Goal: Find specific page/section: Find specific page/section

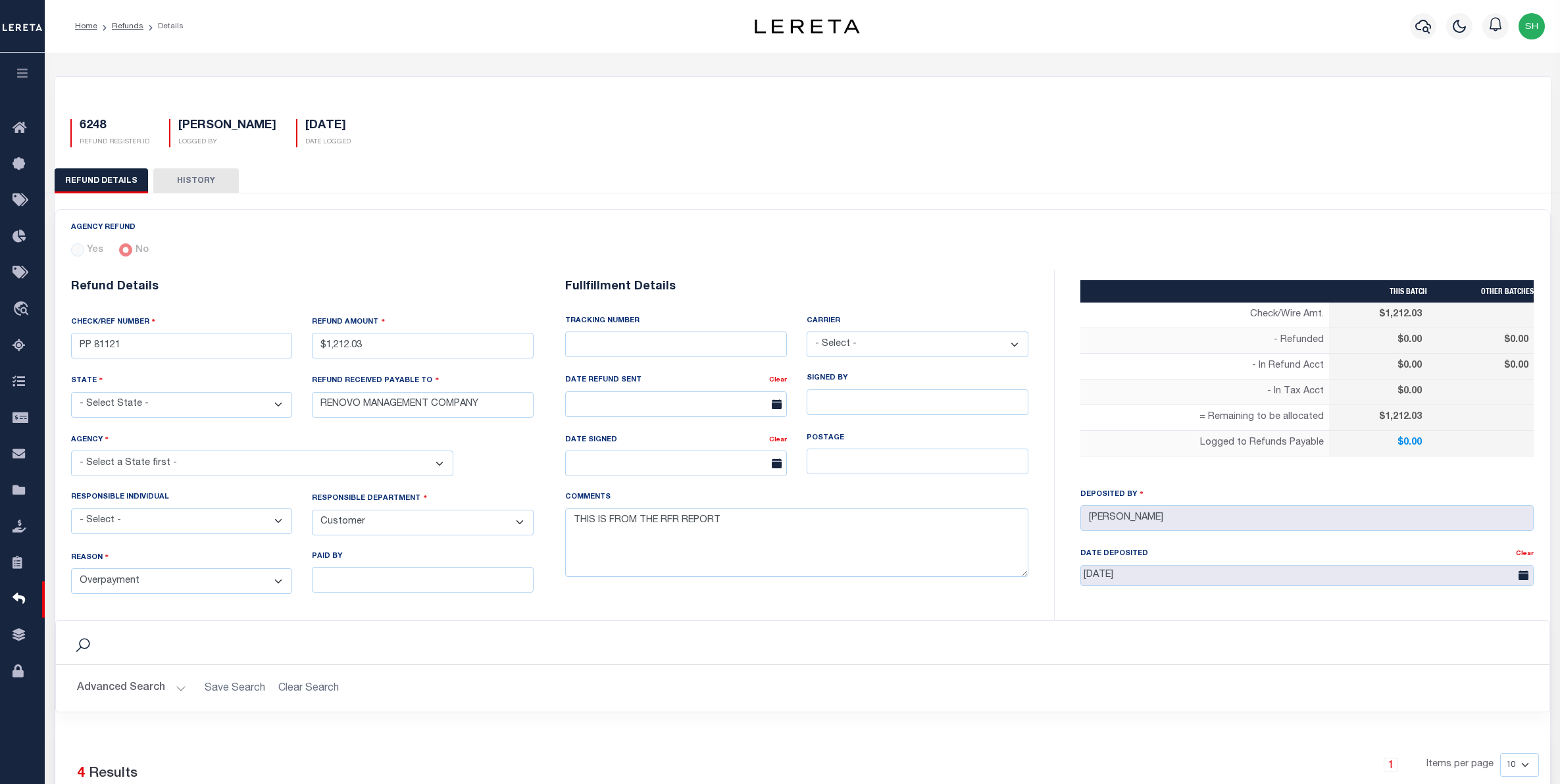
select select "CUS"
select select "OVP"
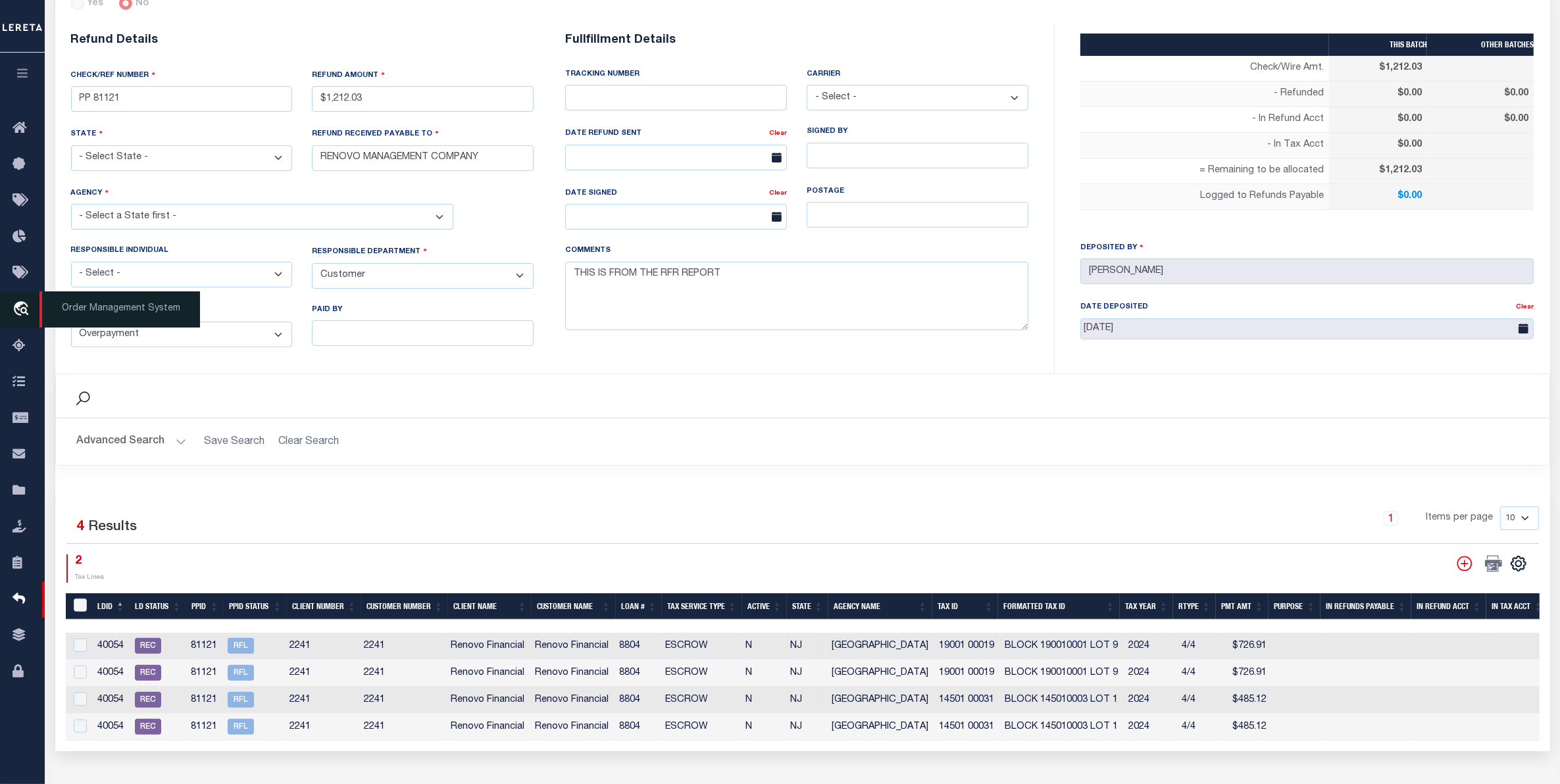
click at [27, 313] on icon "travel_explore" at bounding box center [23, 309] width 21 height 17
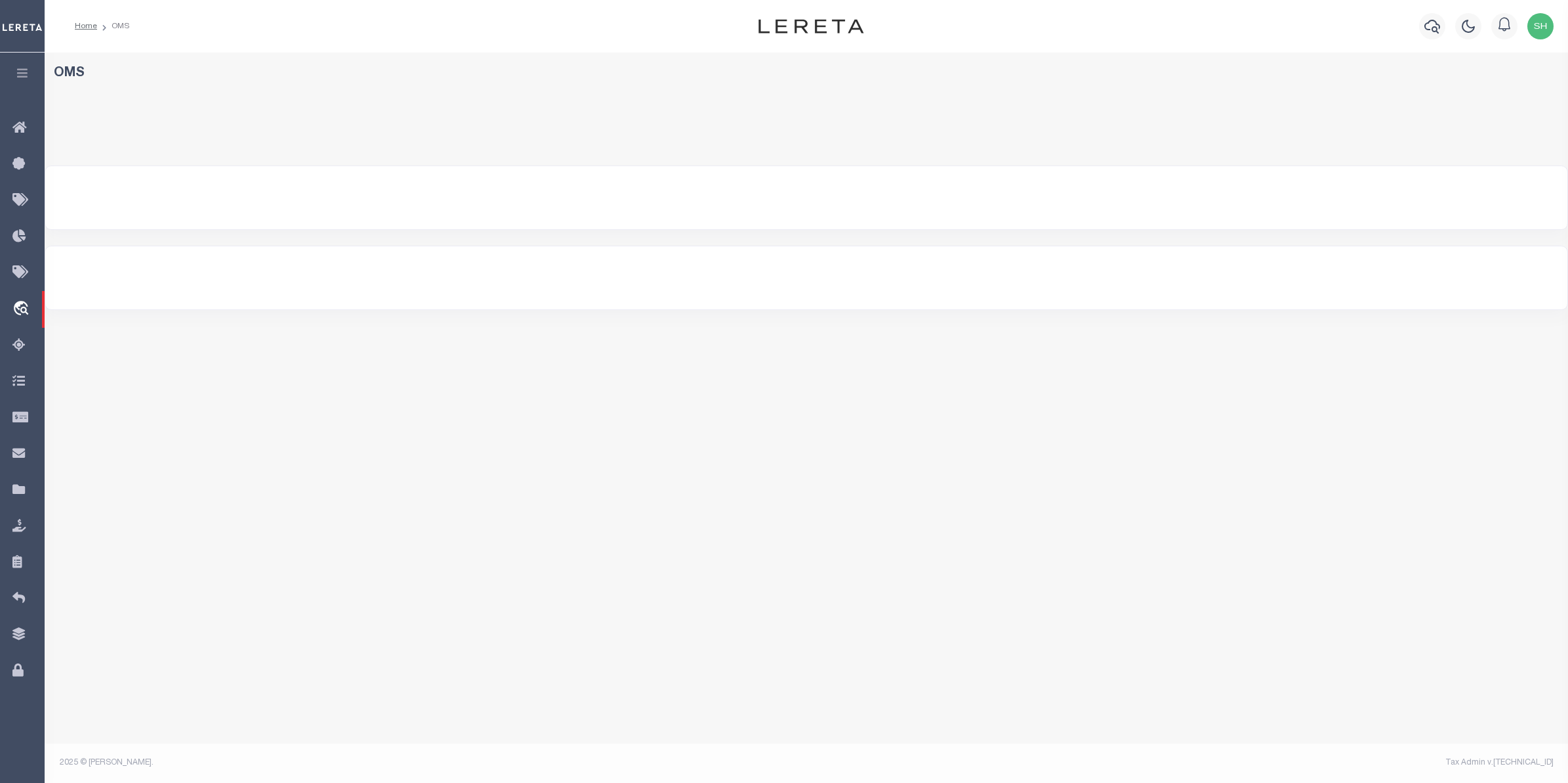
select select "200"
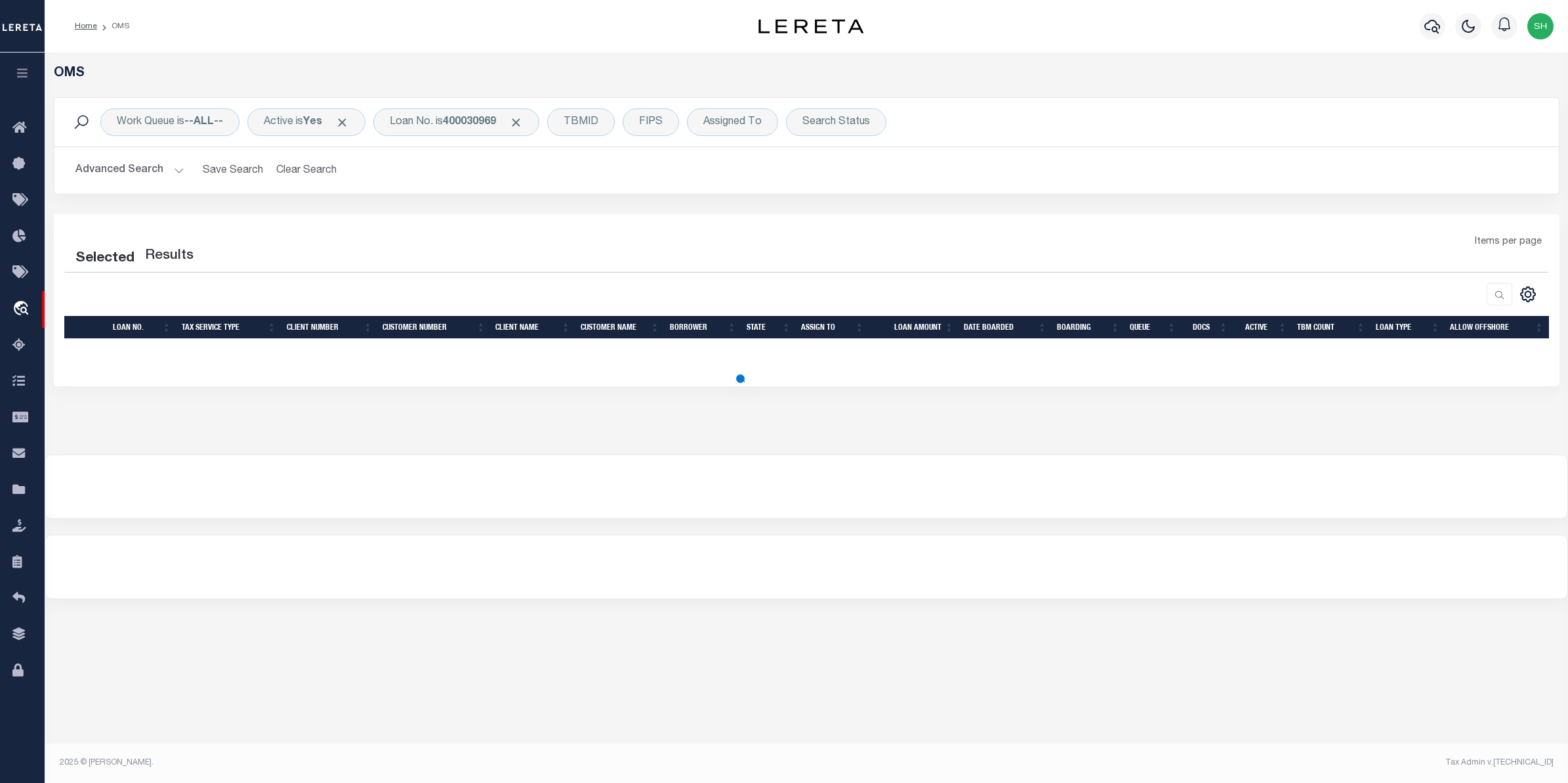
select select "200"
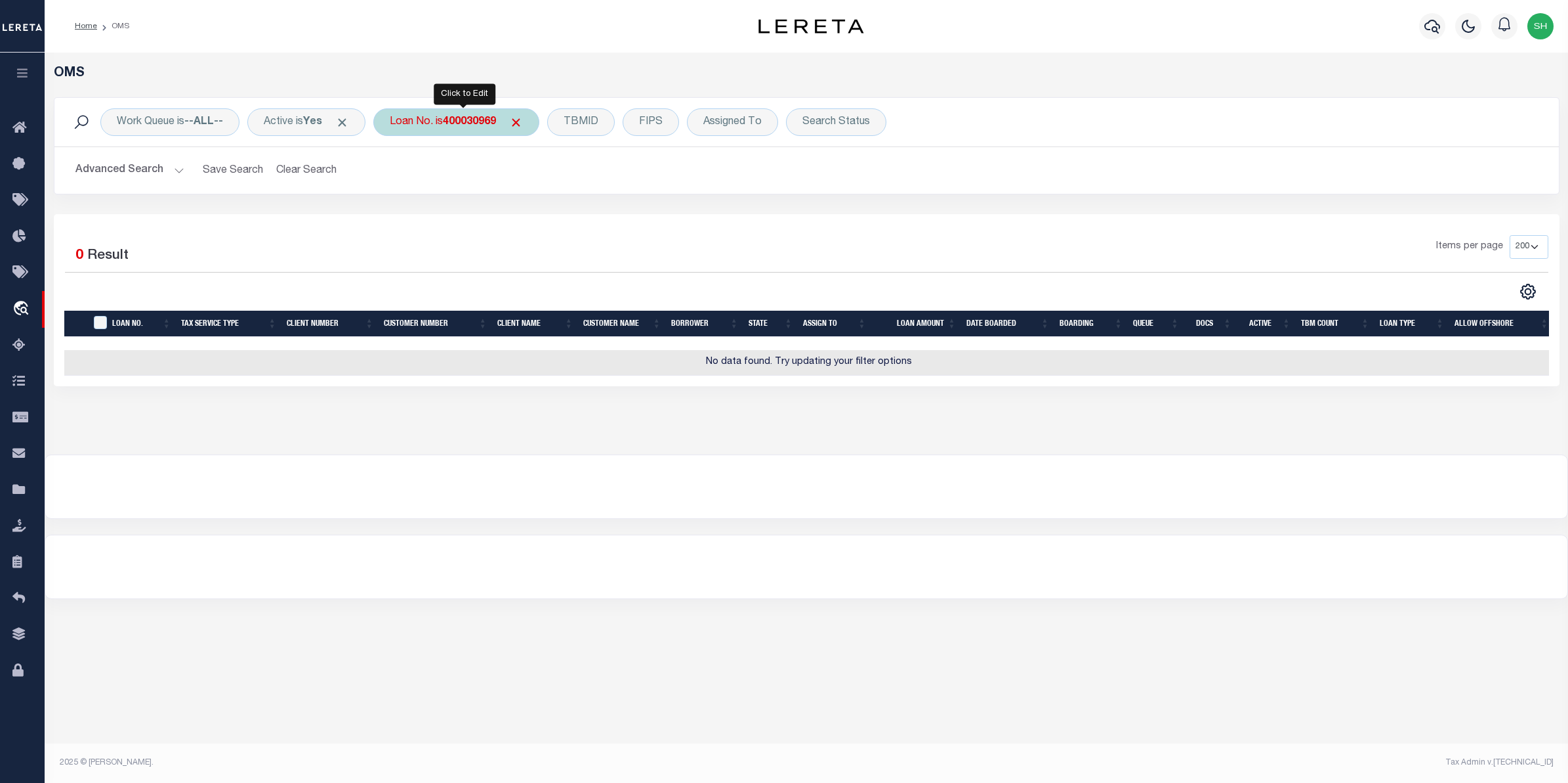
click at [507, 129] on div "Loan No. is 400030969" at bounding box center [456, 123] width 166 height 28
type input "19474"
click at [573, 212] on input "Apply" at bounding box center [563, 216] width 39 height 22
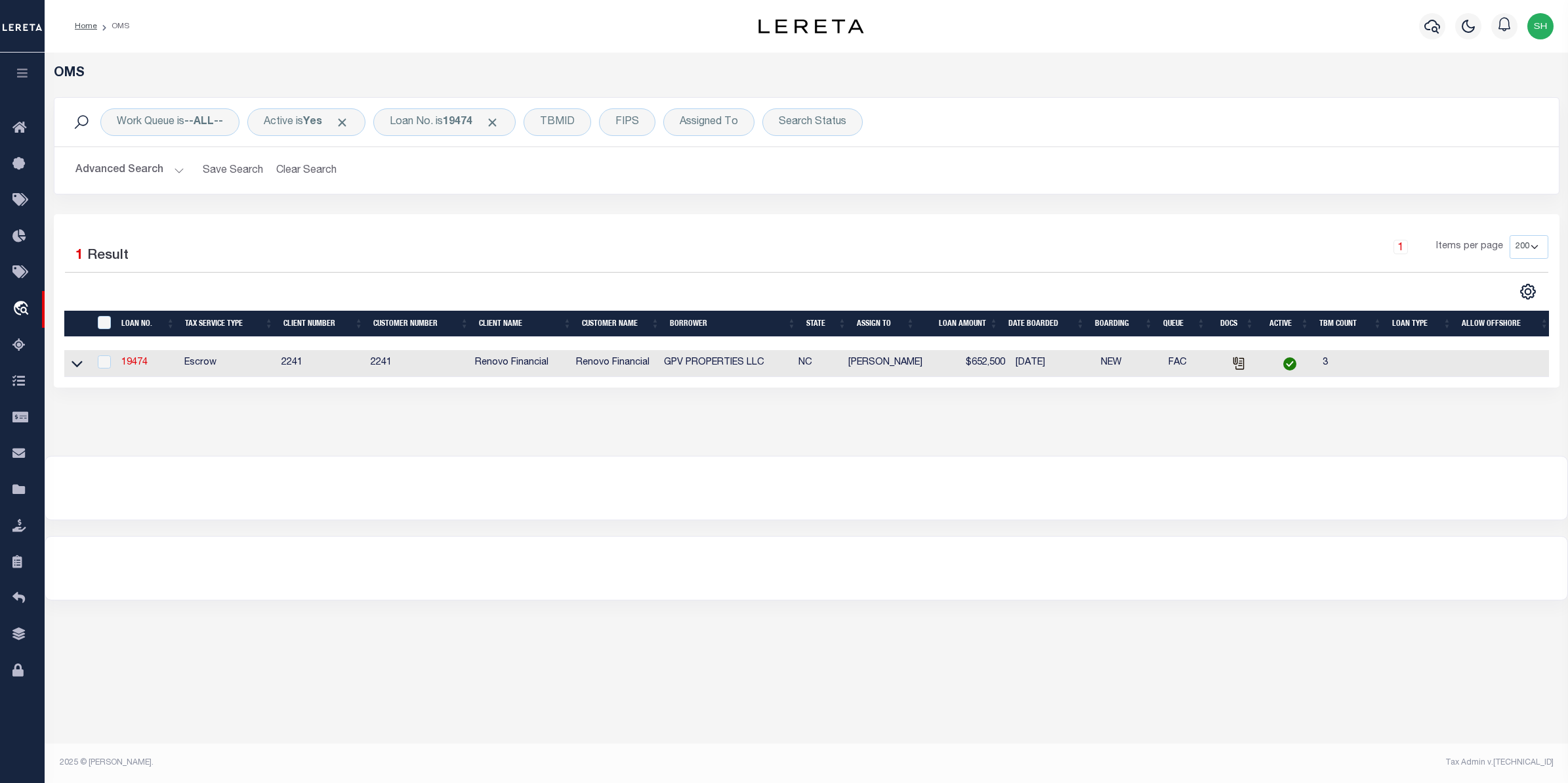
click at [83, 363] on link at bounding box center [76, 362] width 15 height 9
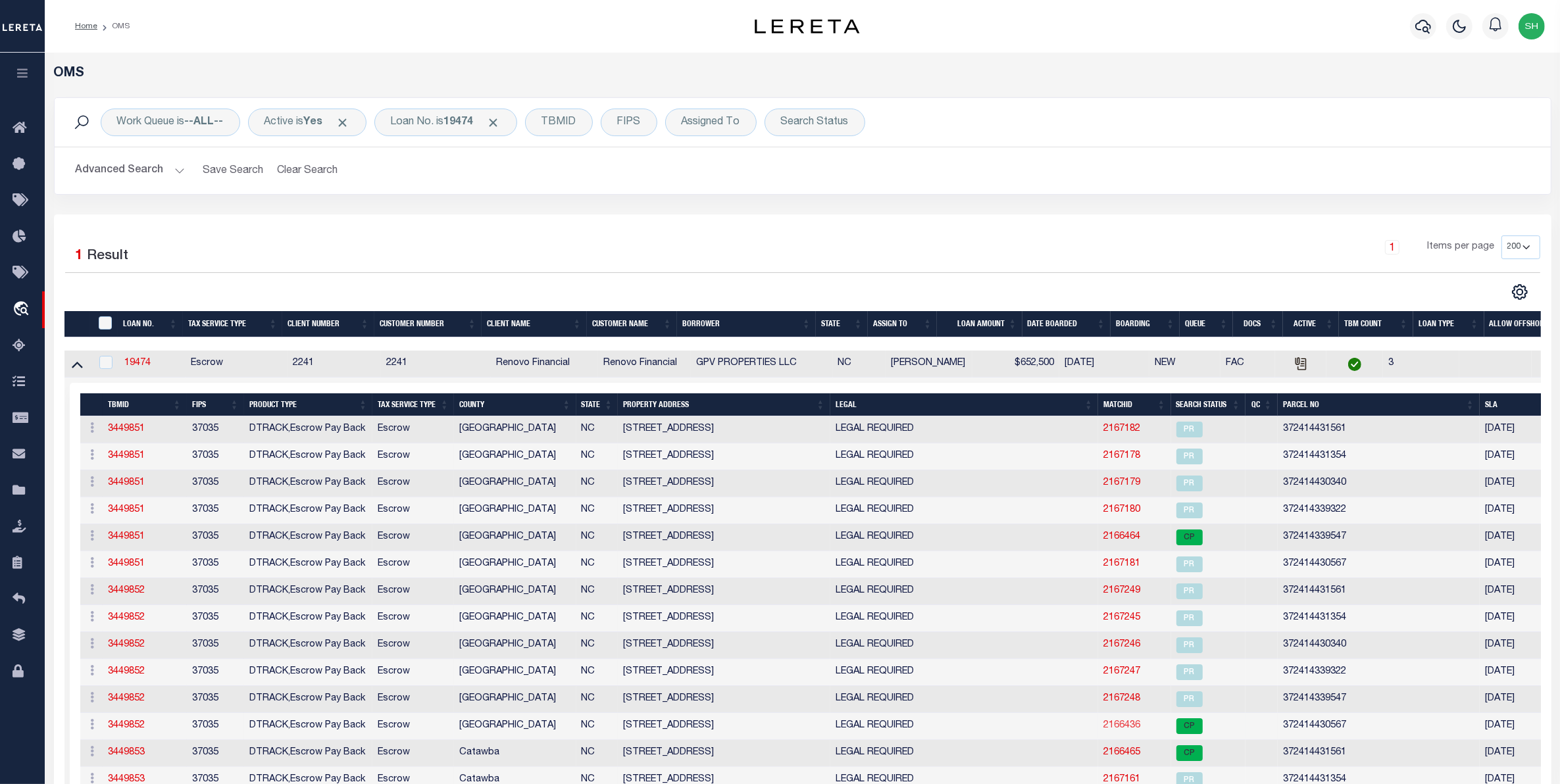
click at [1125, 730] on link "2166436" at bounding box center [1121, 725] width 37 height 9
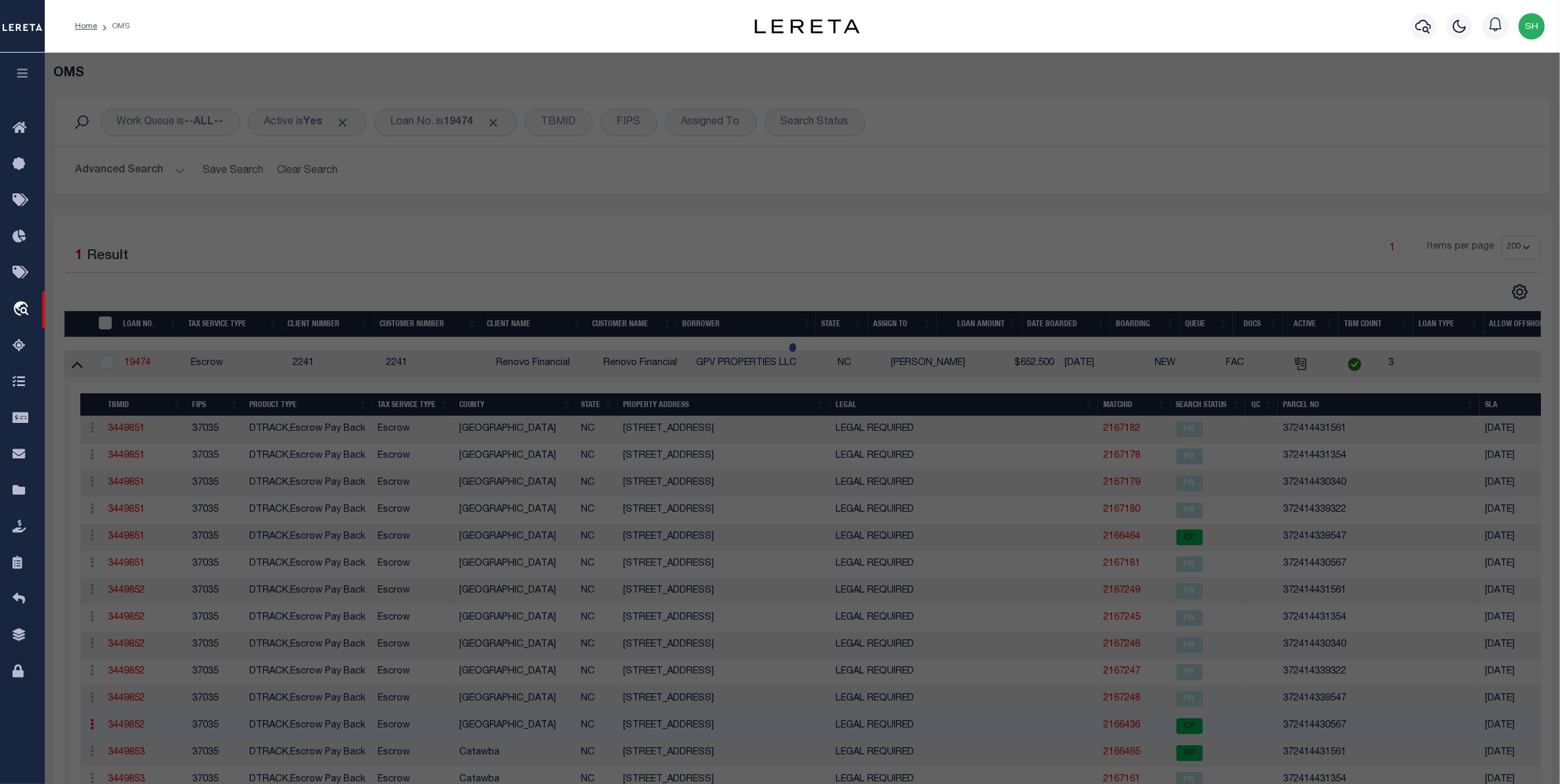
checkbox input "false"
select select "CP"
select select "099"
type input "MIKE TANGO ENTERPRISES LLC"
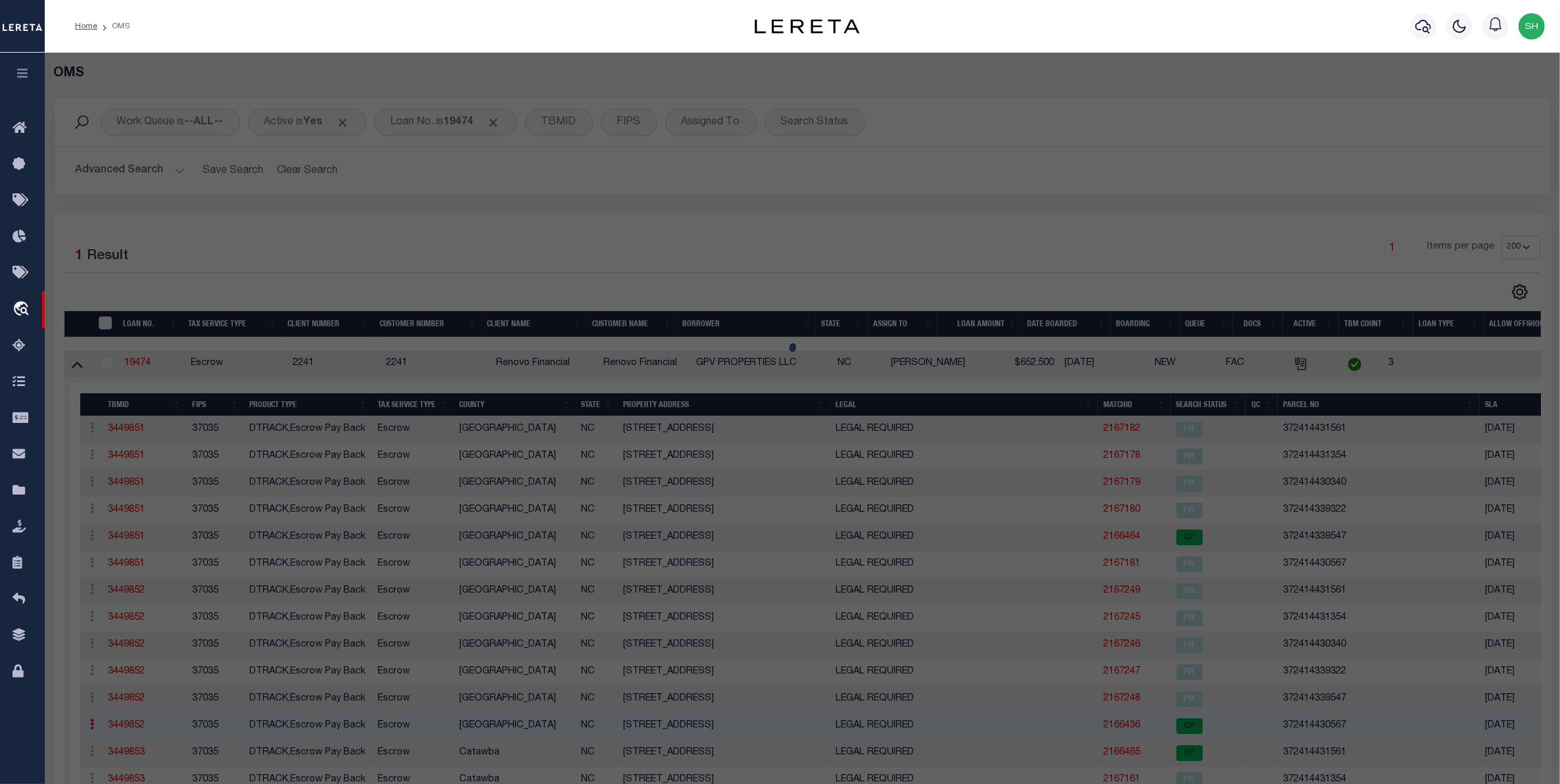
select select "AGW"
select select "LEG"
type input "2611 31ST AVENUE CT NE"
type input "HICKORY, NC 28601"
type textarea "LOT 2 PLAT 42-135"
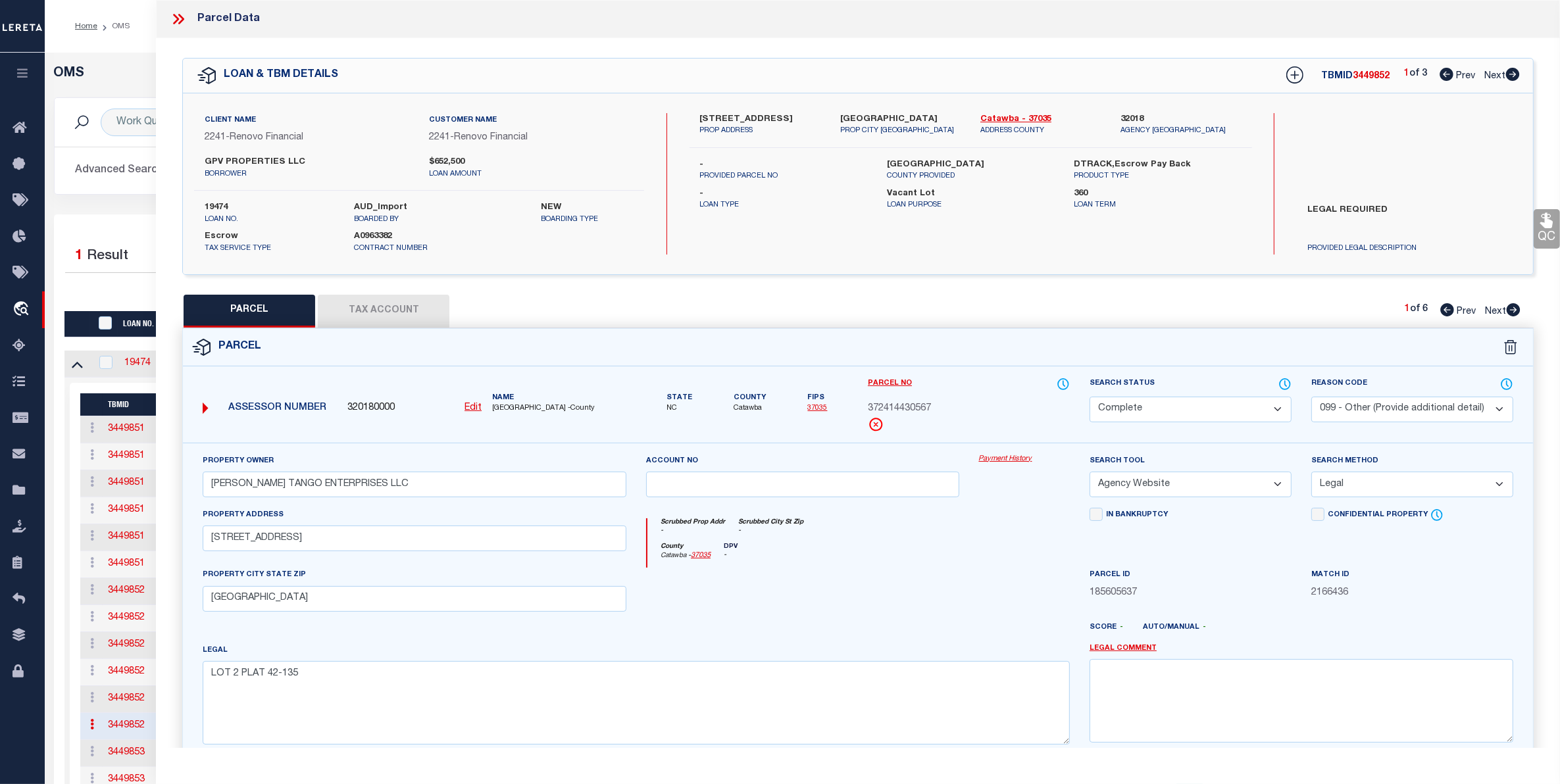
click at [1016, 454] on link "Payment History" at bounding box center [1024, 458] width 91 height 11
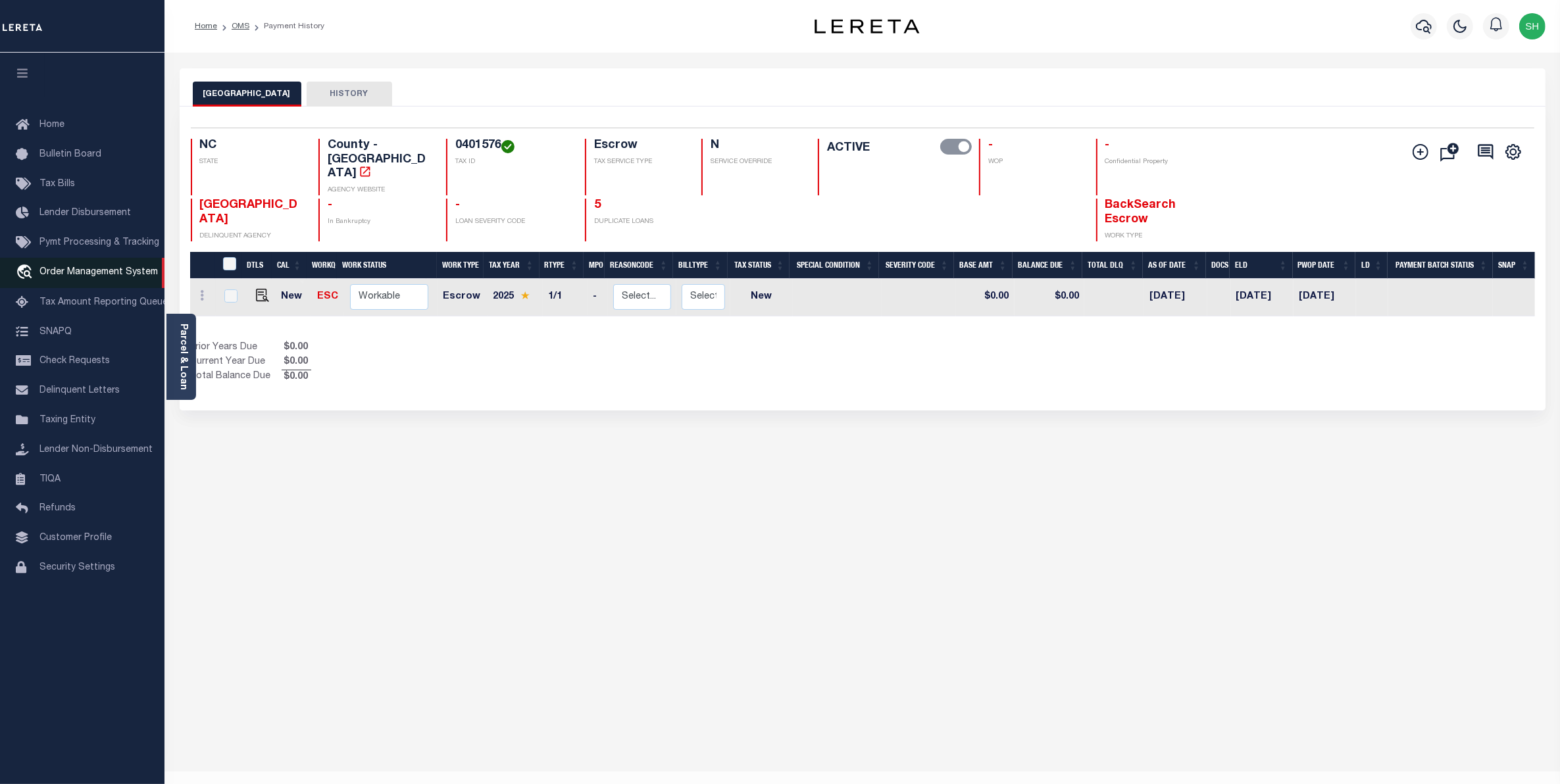
click at [113, 267] on link "travel_explore Order Management System" at bounding box center [82, 272] width 164 height 31
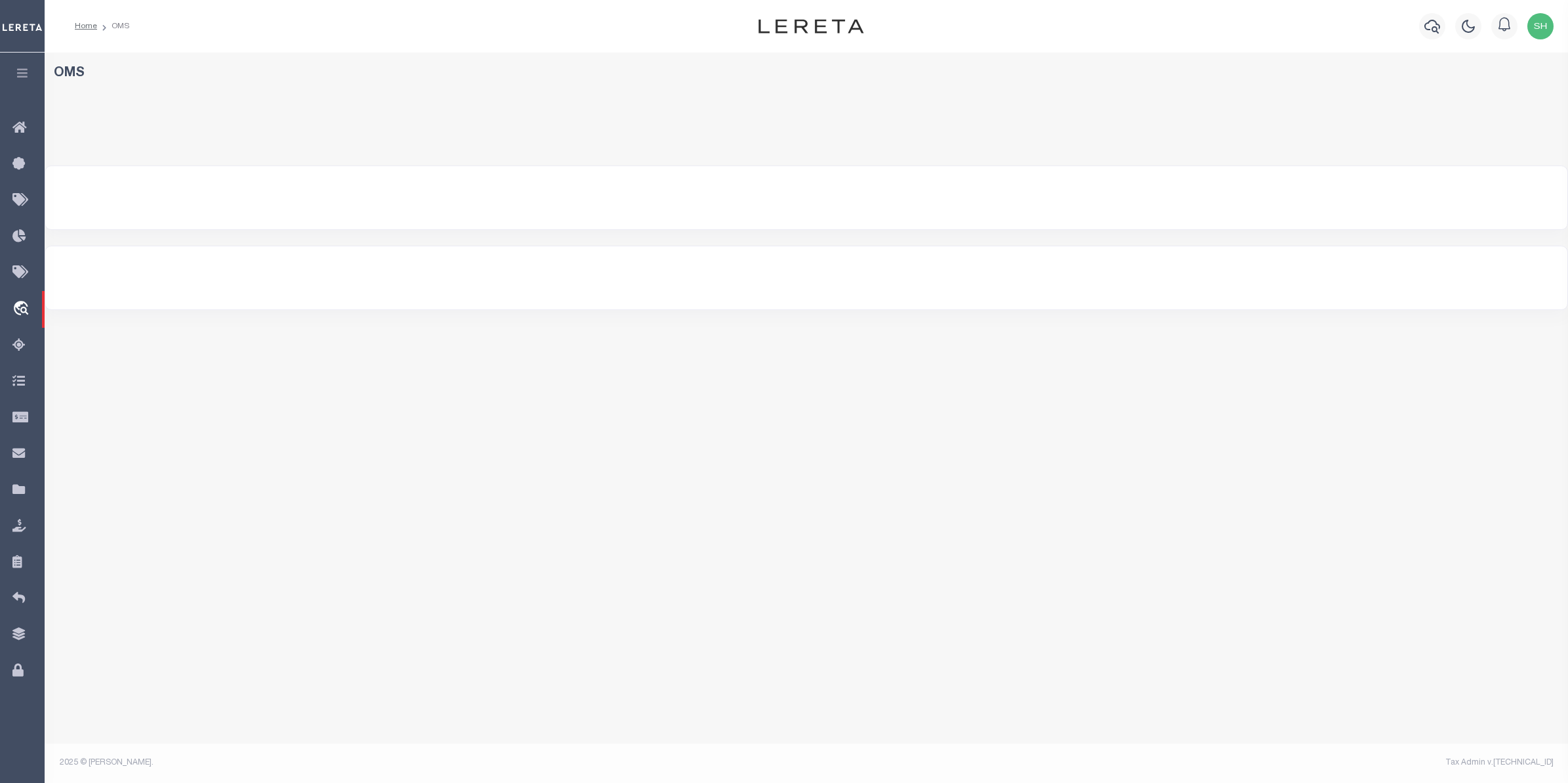
select select "200"
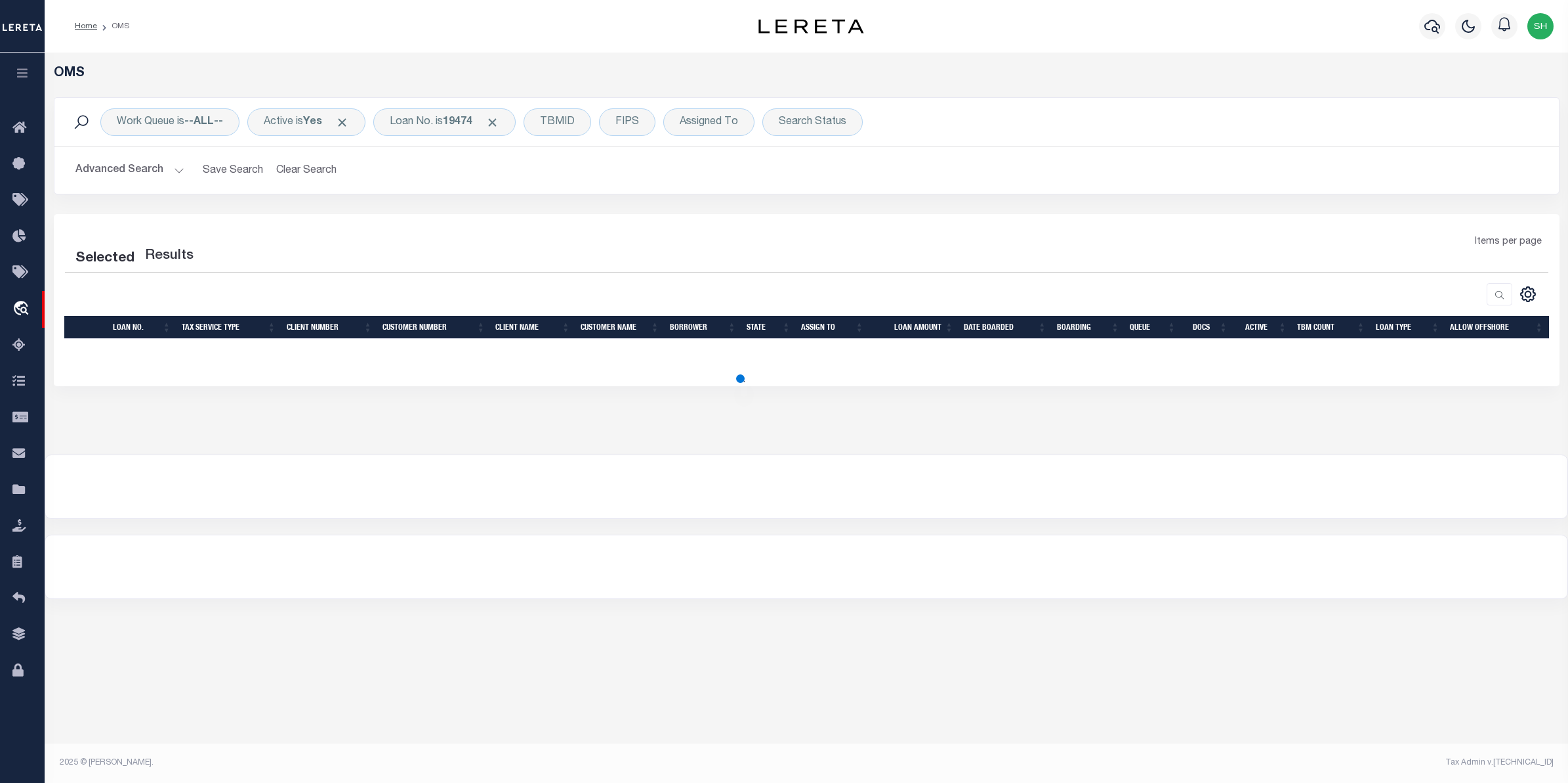
select select "200"
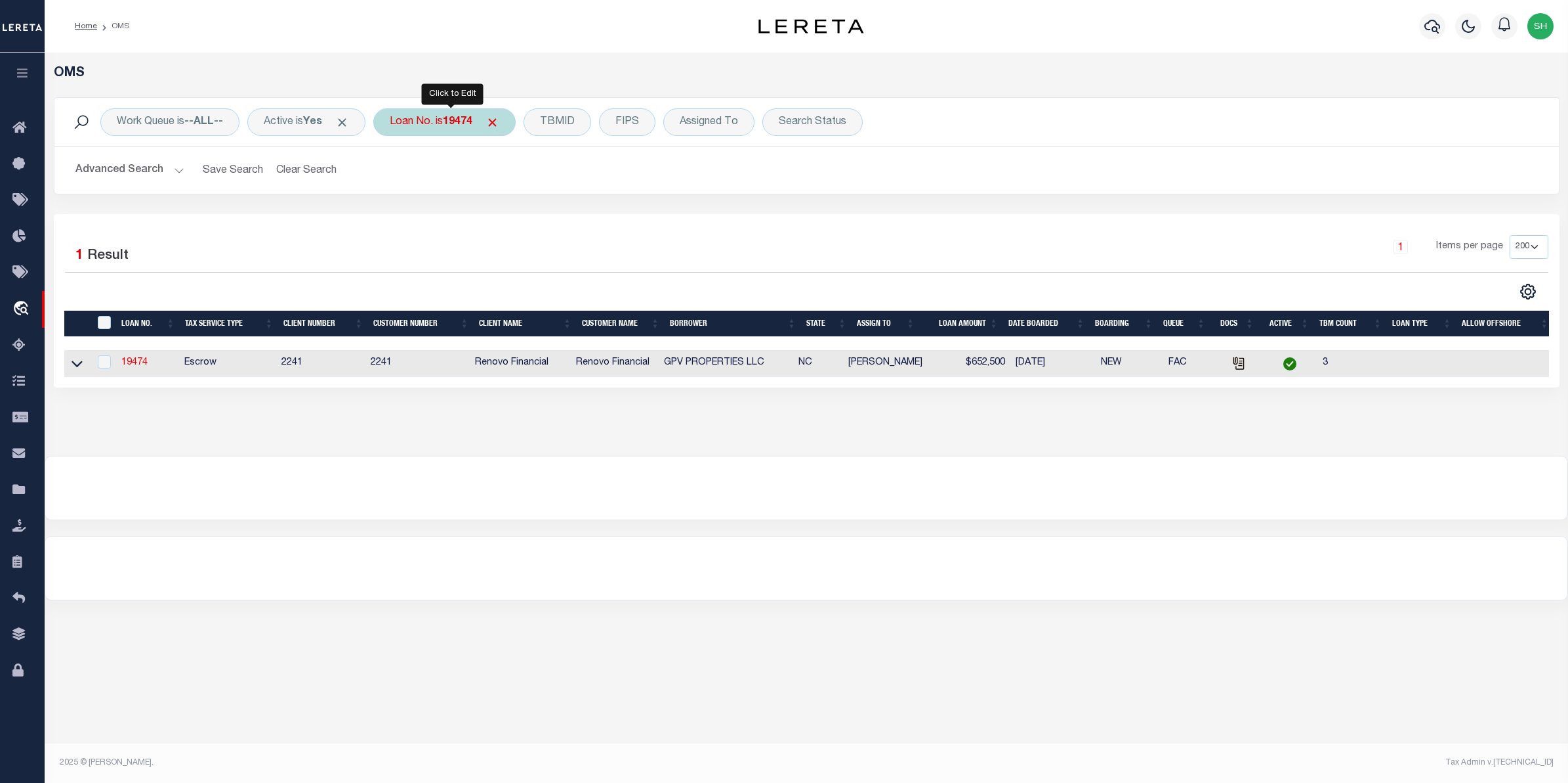
click at [450, 116] on div "Loan No. is 19474" at bounding box center [445, 123] width 142 height 28
type input "11030"
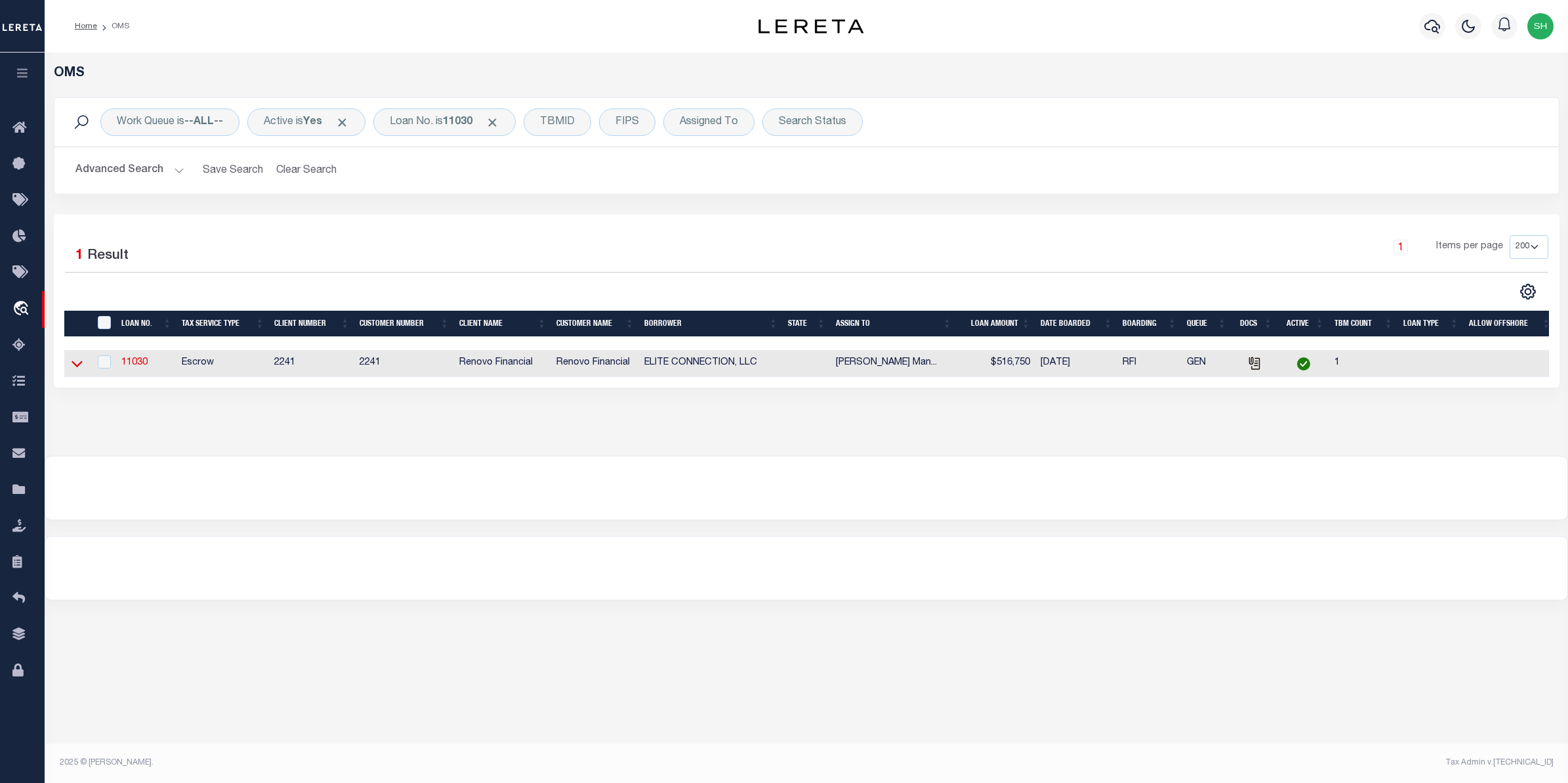
click at [80, 365] on icon at bounding box center [76, 364] width 11 height 14
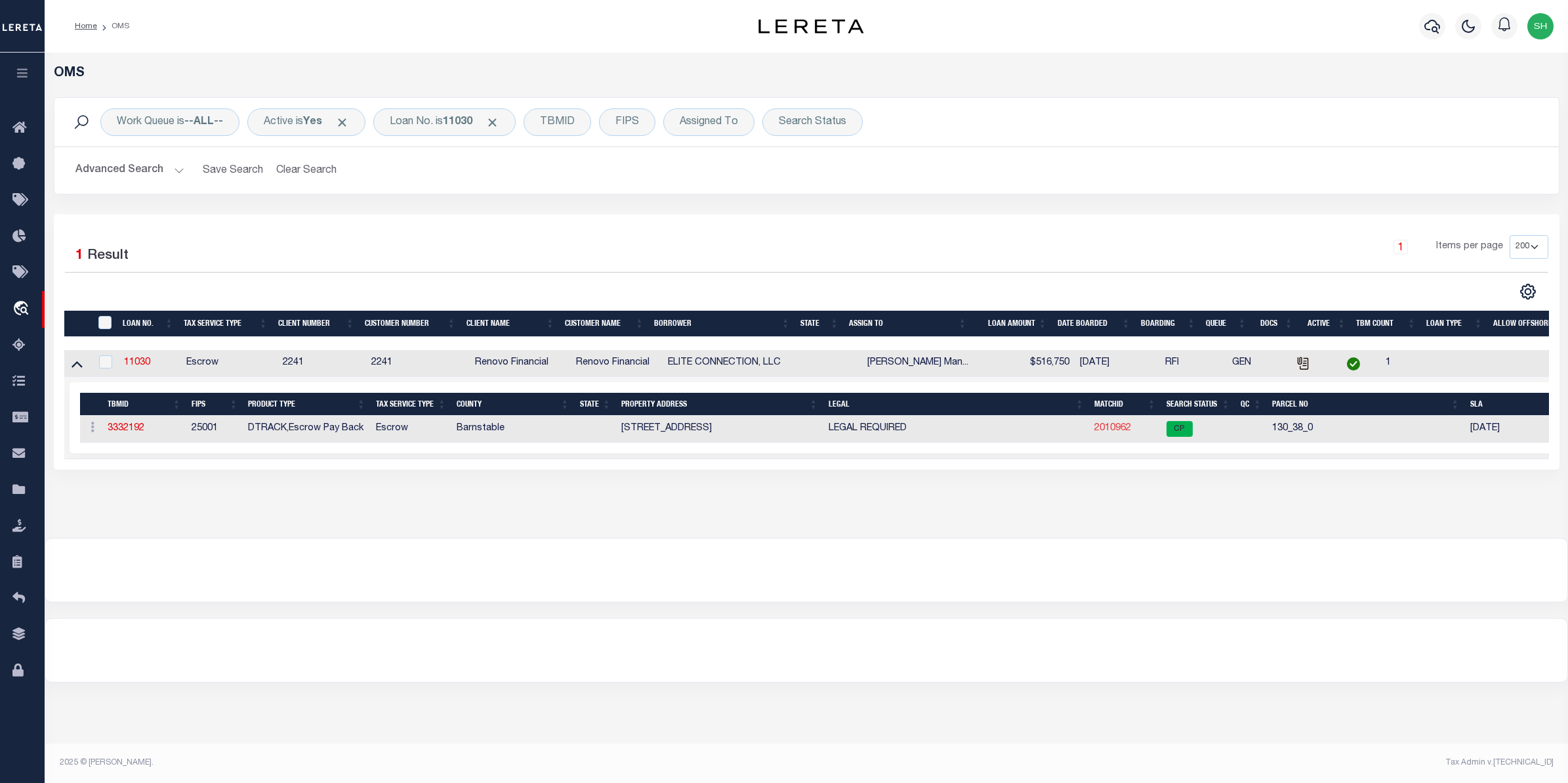
click at [1107, 433] on link "2010962" at bounding box center [1113, 427] width 37 height 9
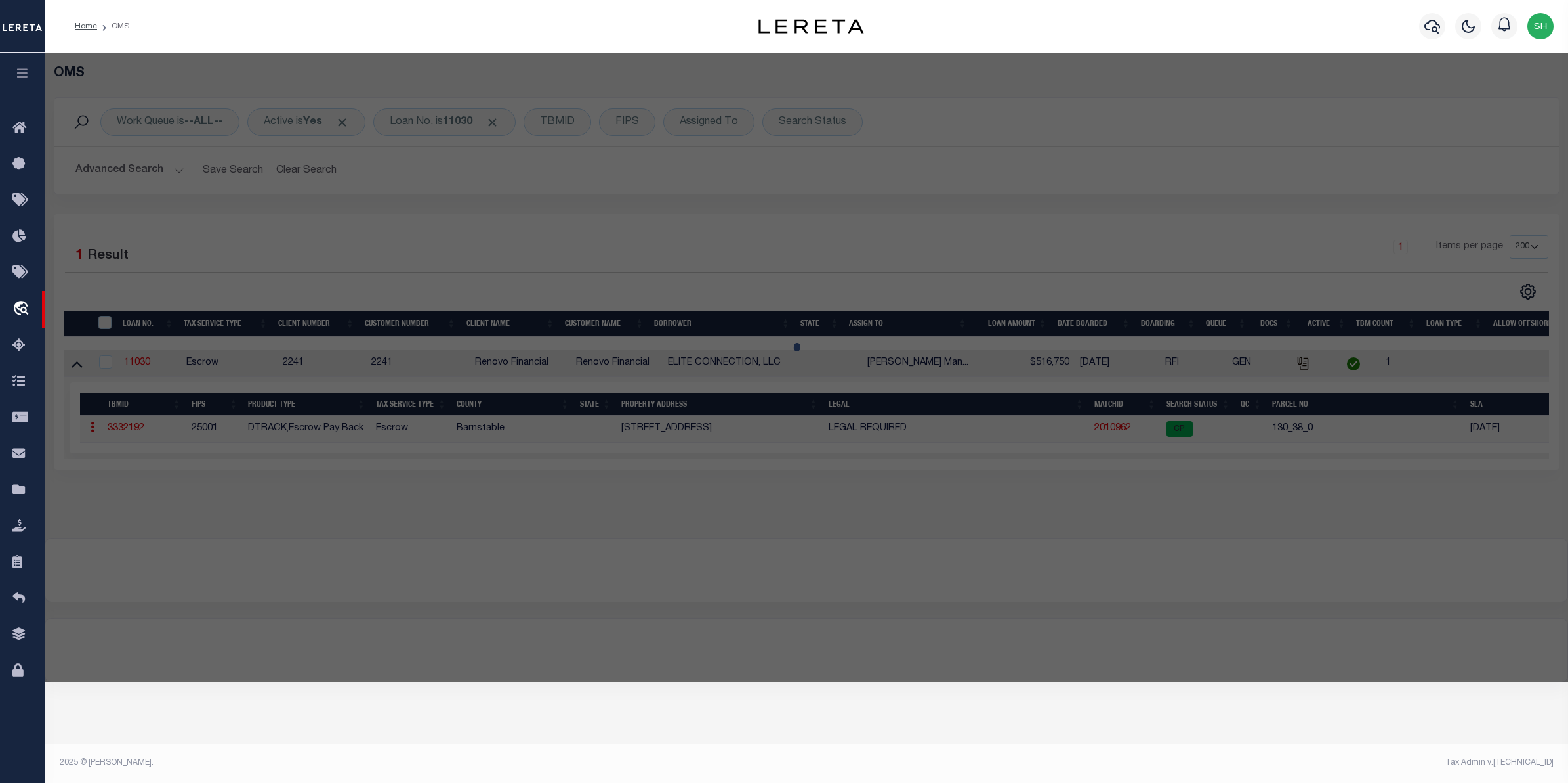
checkbox input "false"
select select "CP"
type input "CC CAPITAL INVESTMENTS, LLC"
select select "AGW"
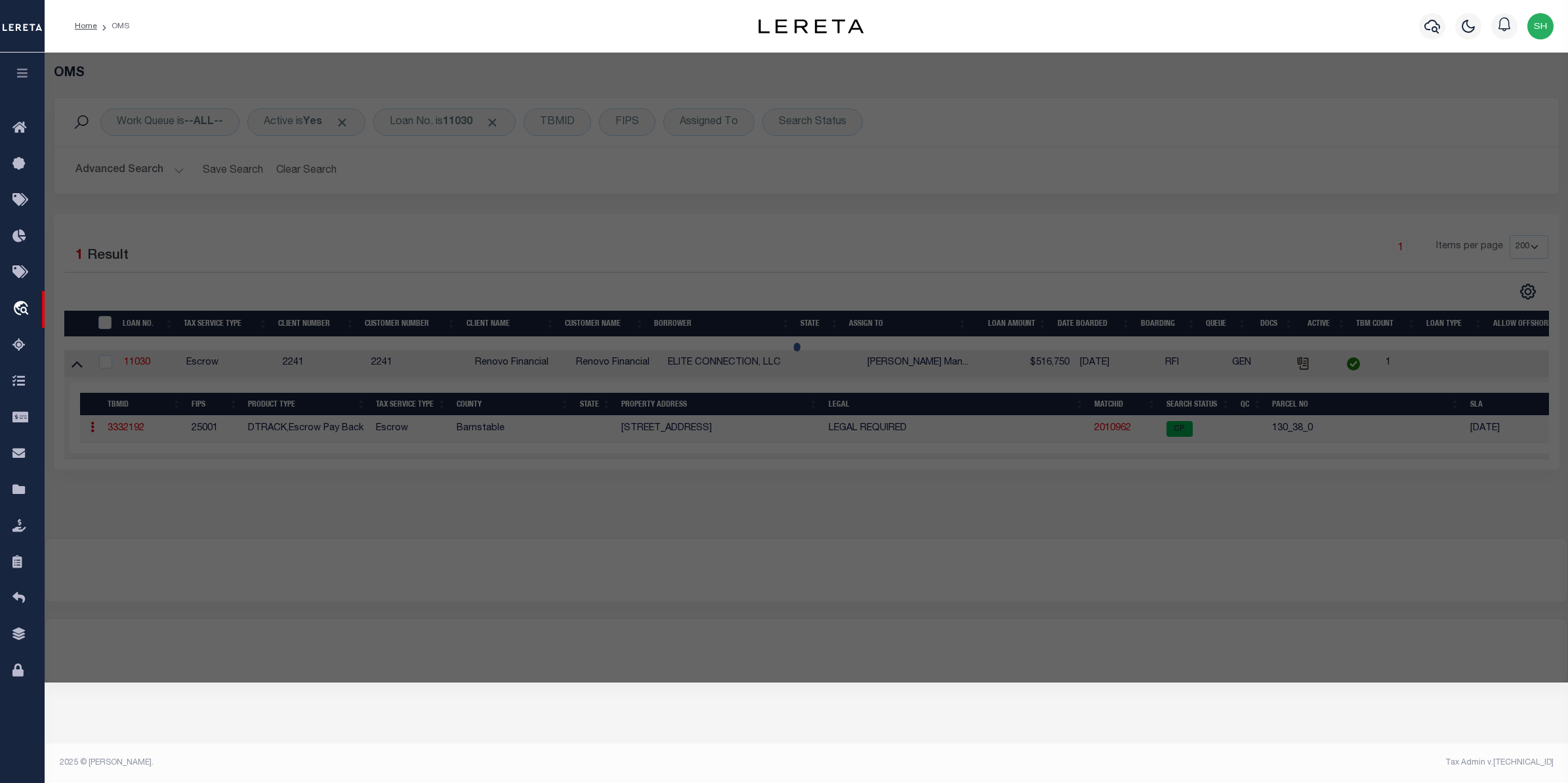
select select
type input "97 GREAT WESTERN ROAD SD"
checkbox input "false"
type input "South Dennis, MA 02660"
type textarea "12,197 SF PLAN 134/69"
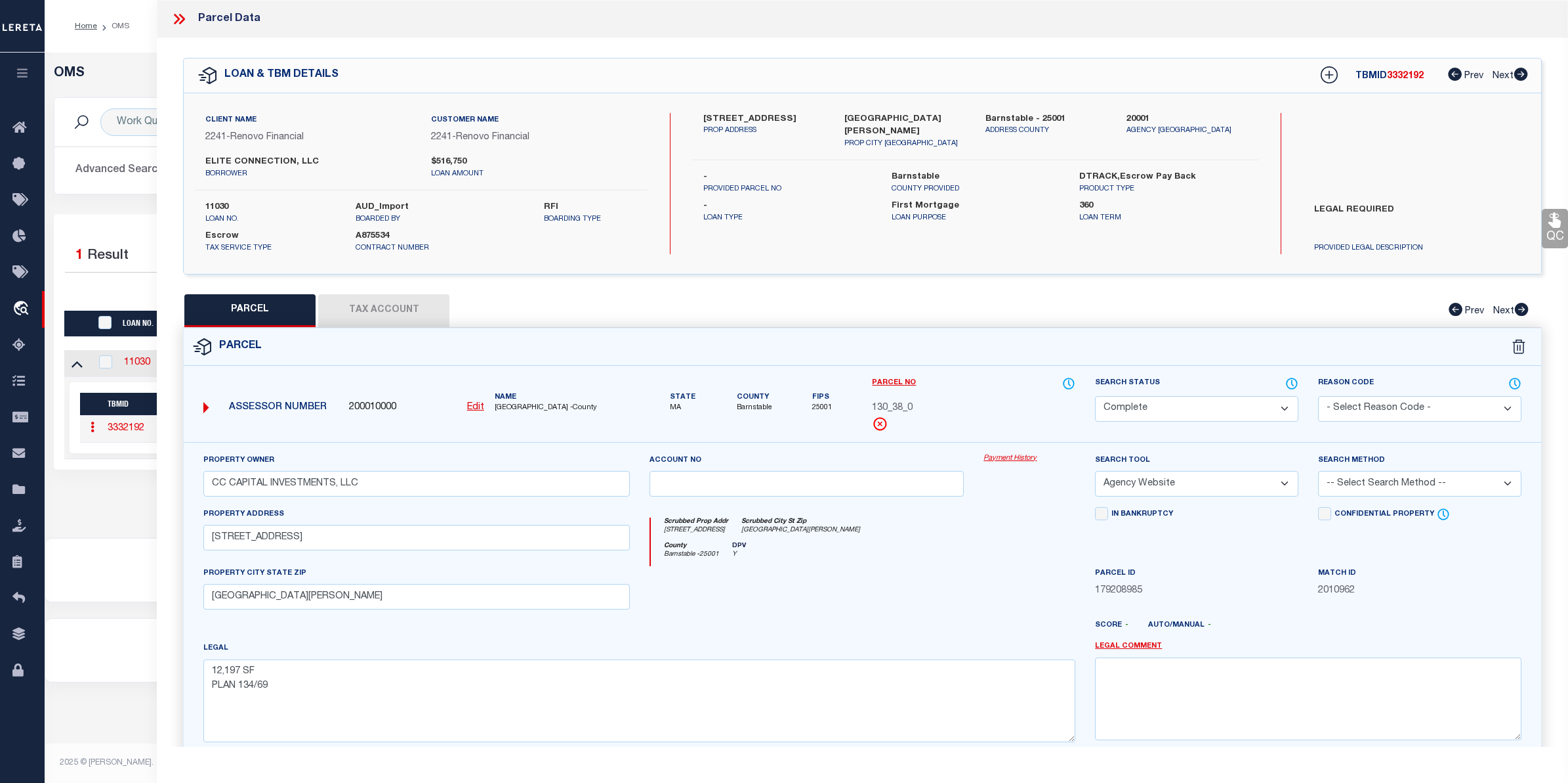
click at [1019, 459] on link "Payment History" at bounding box center [1030, 458] width 92 height 11
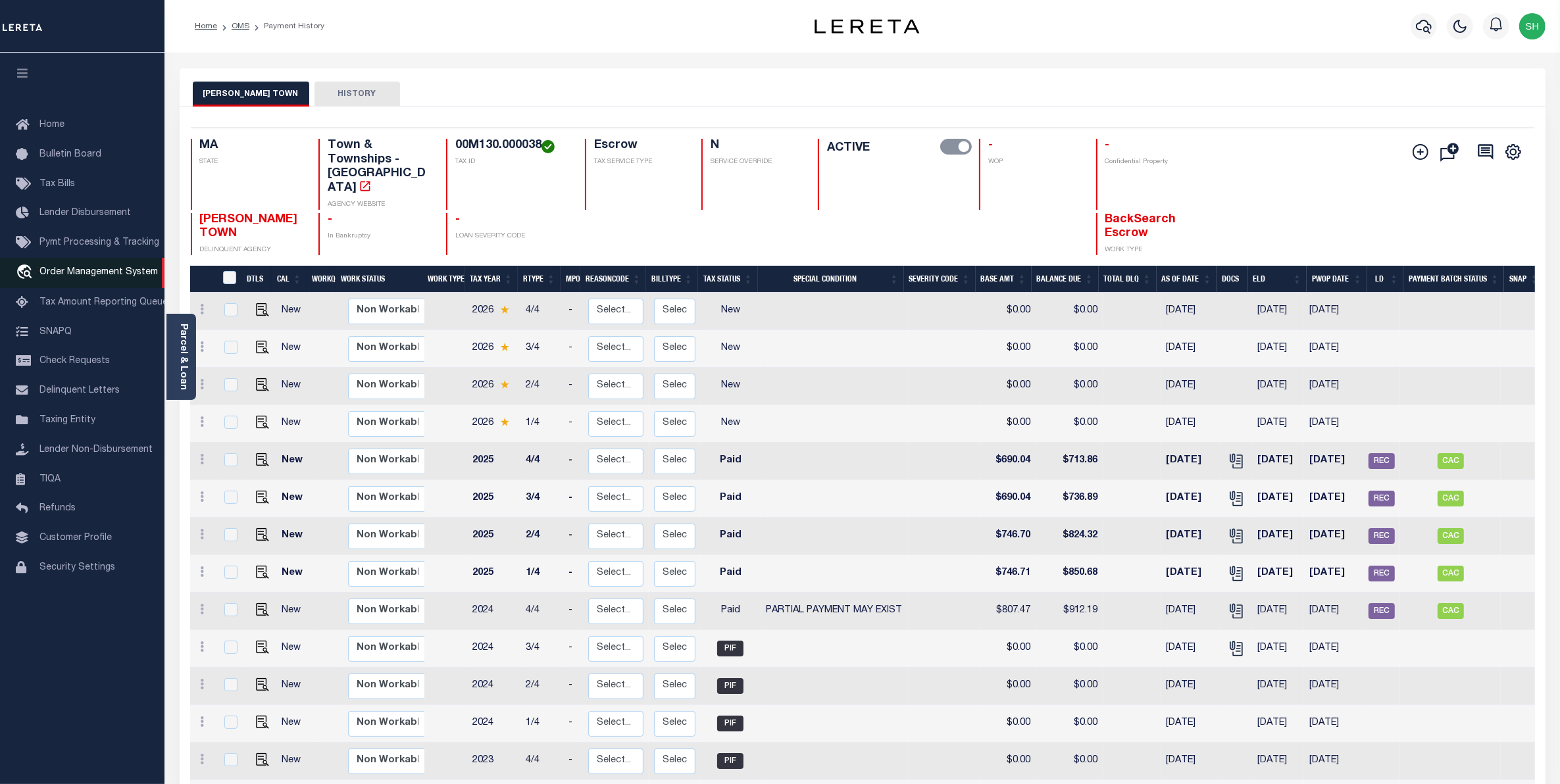
click at [60, 276] on span "Order Management System" at bounding box center [99, 271] width 119 height 9
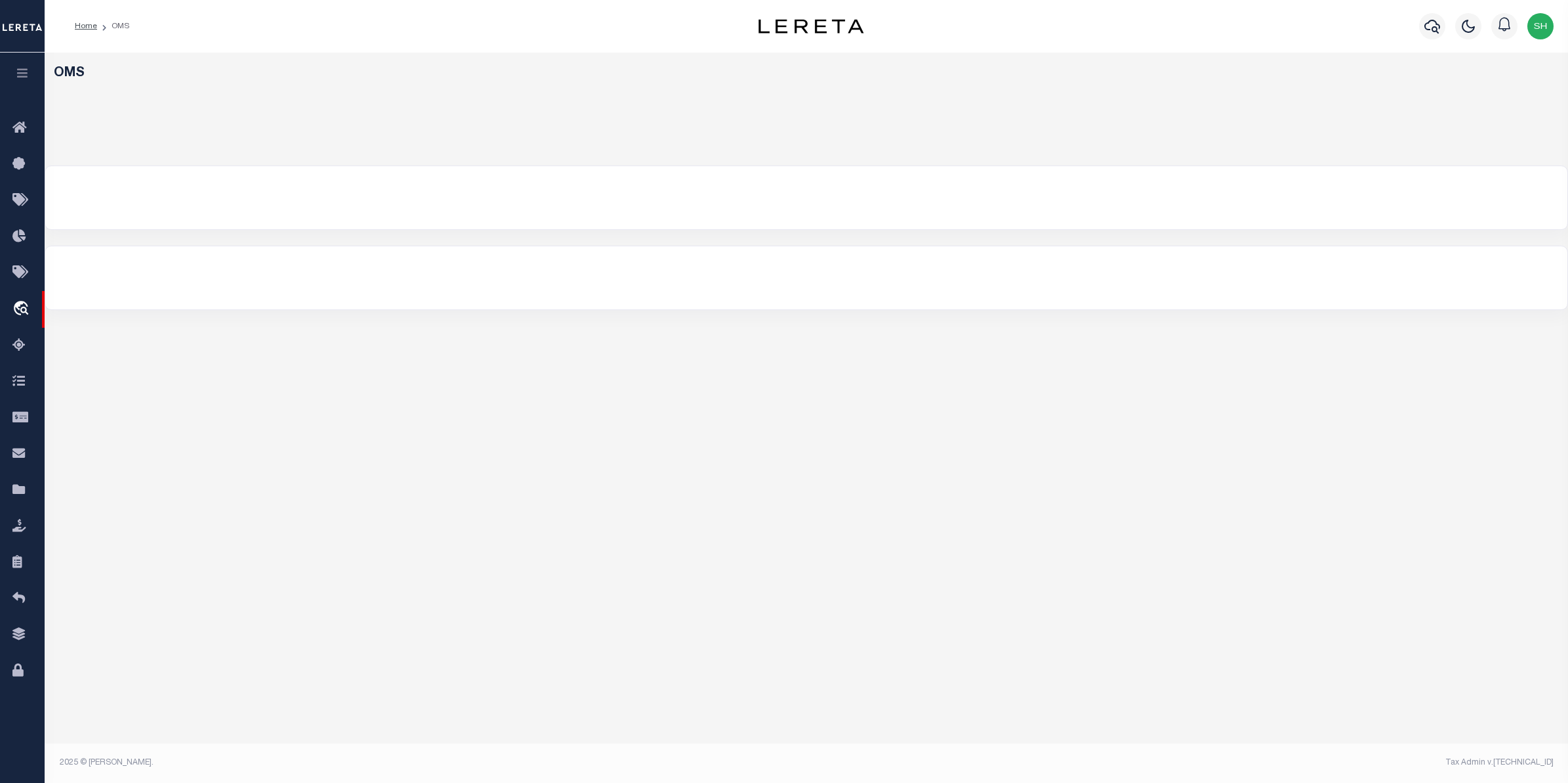
select select "200"
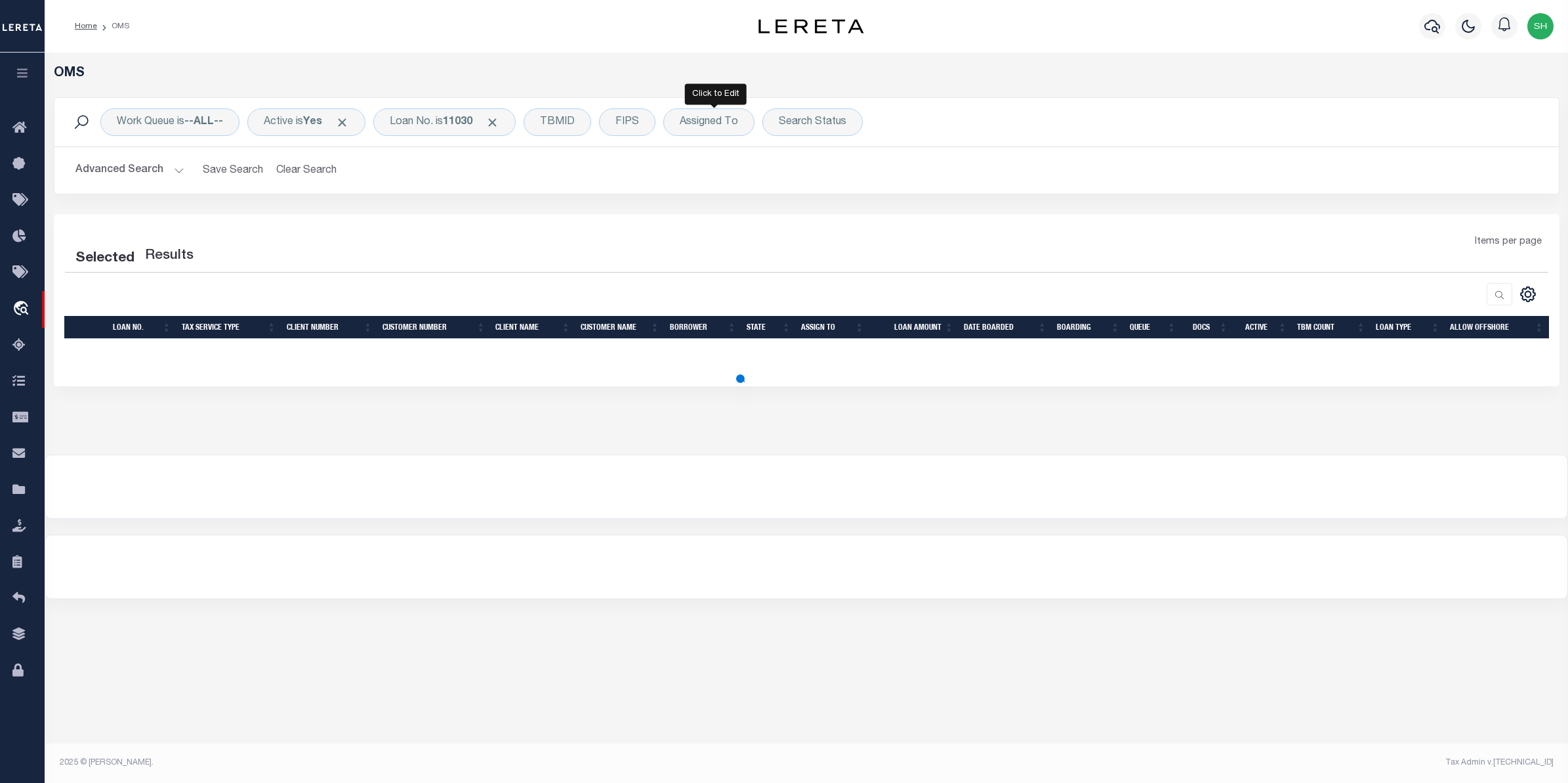
select select "200"
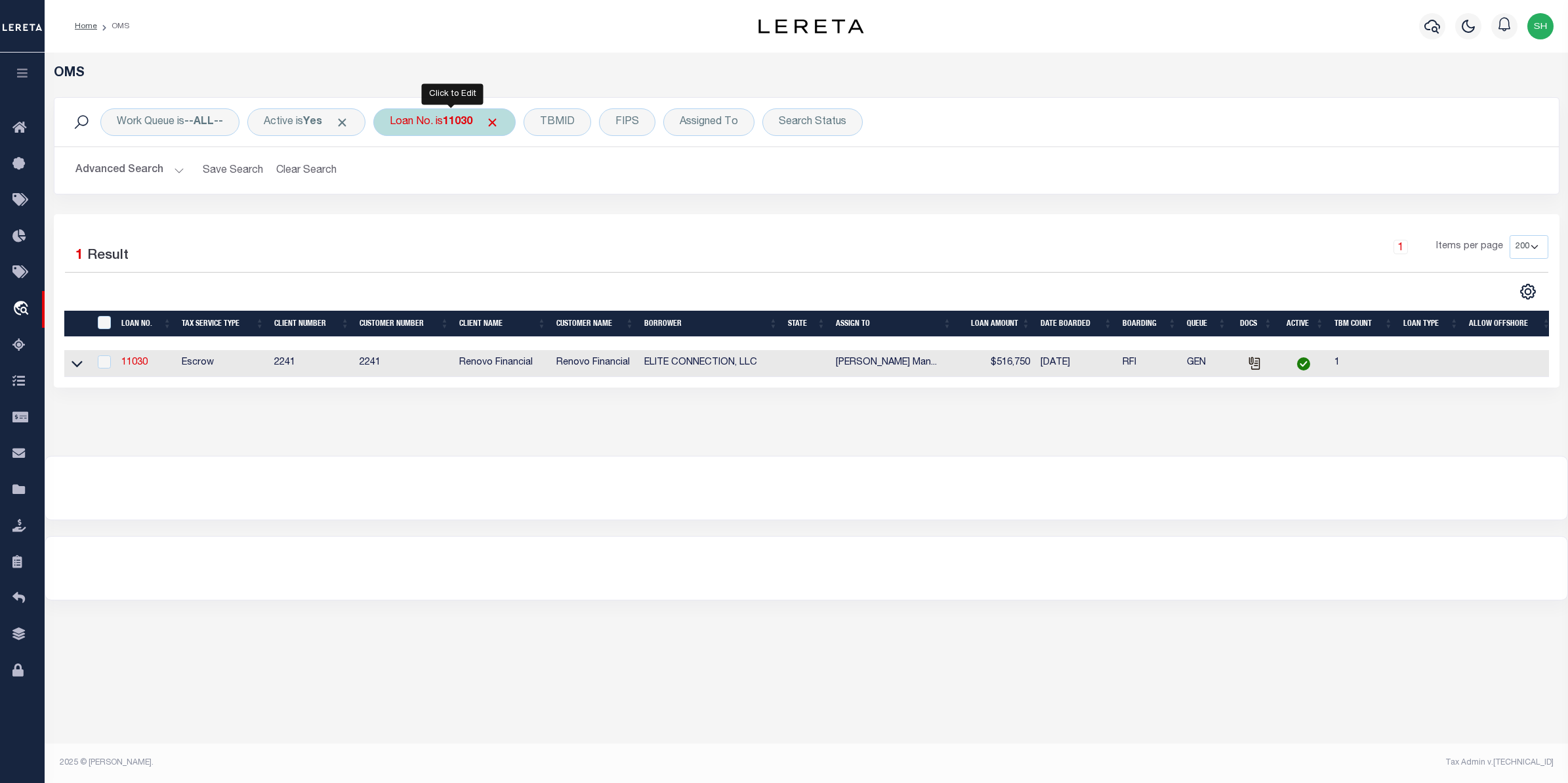
click at [439, 131] on div "Loan No. is 11030" at bounding box center [445, 123] width 142 height 28
type input "6171871"
click at [566, 217] on input "Apply" at bounding box center [563, 216] width 39 height 22
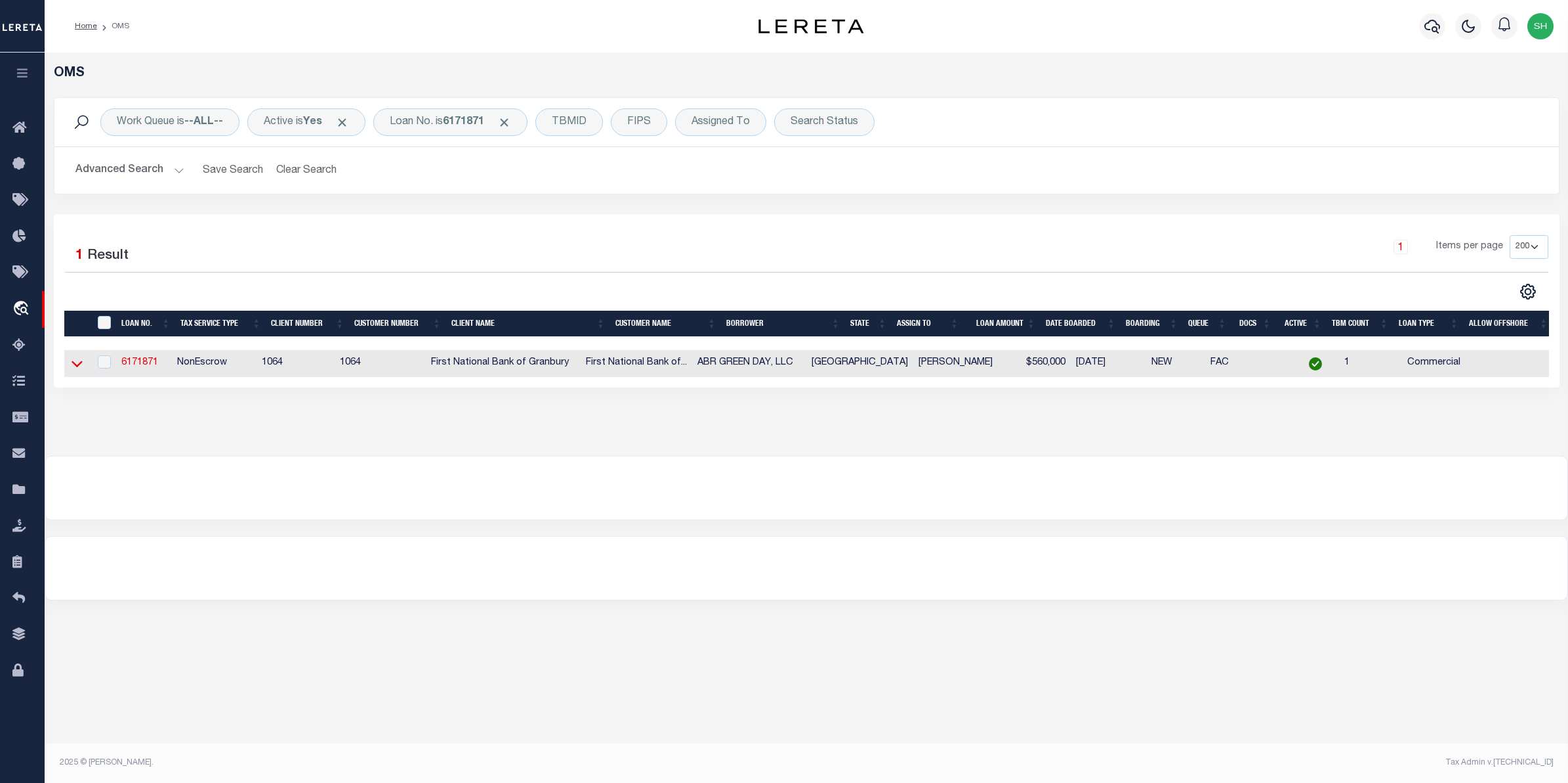
click at [76, 363] on icon at bounding box center [76, 364] width 11 height 14
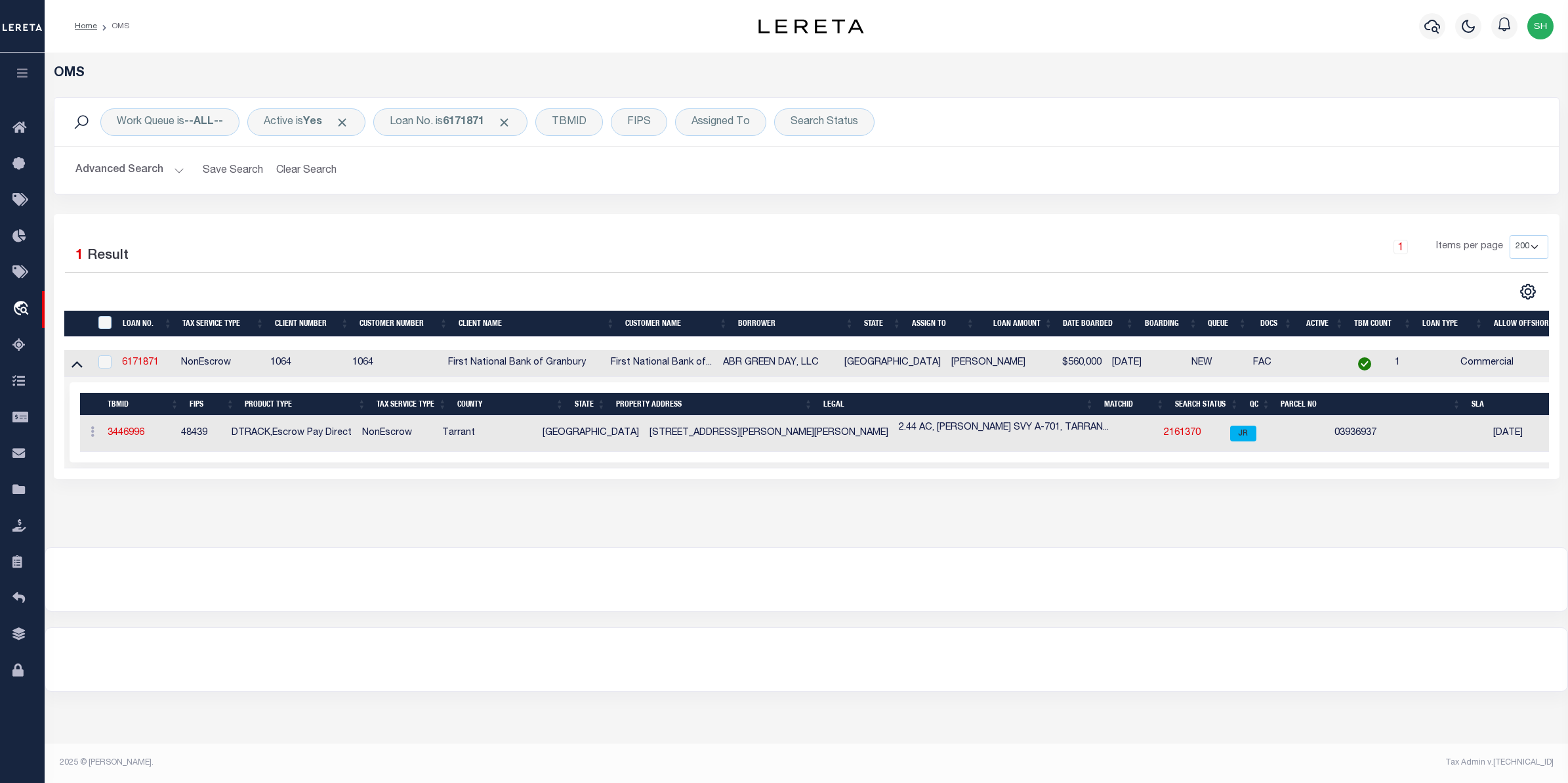
click at [21, 66] on button "button" at bounding box center [22, 74] width 44 height 44
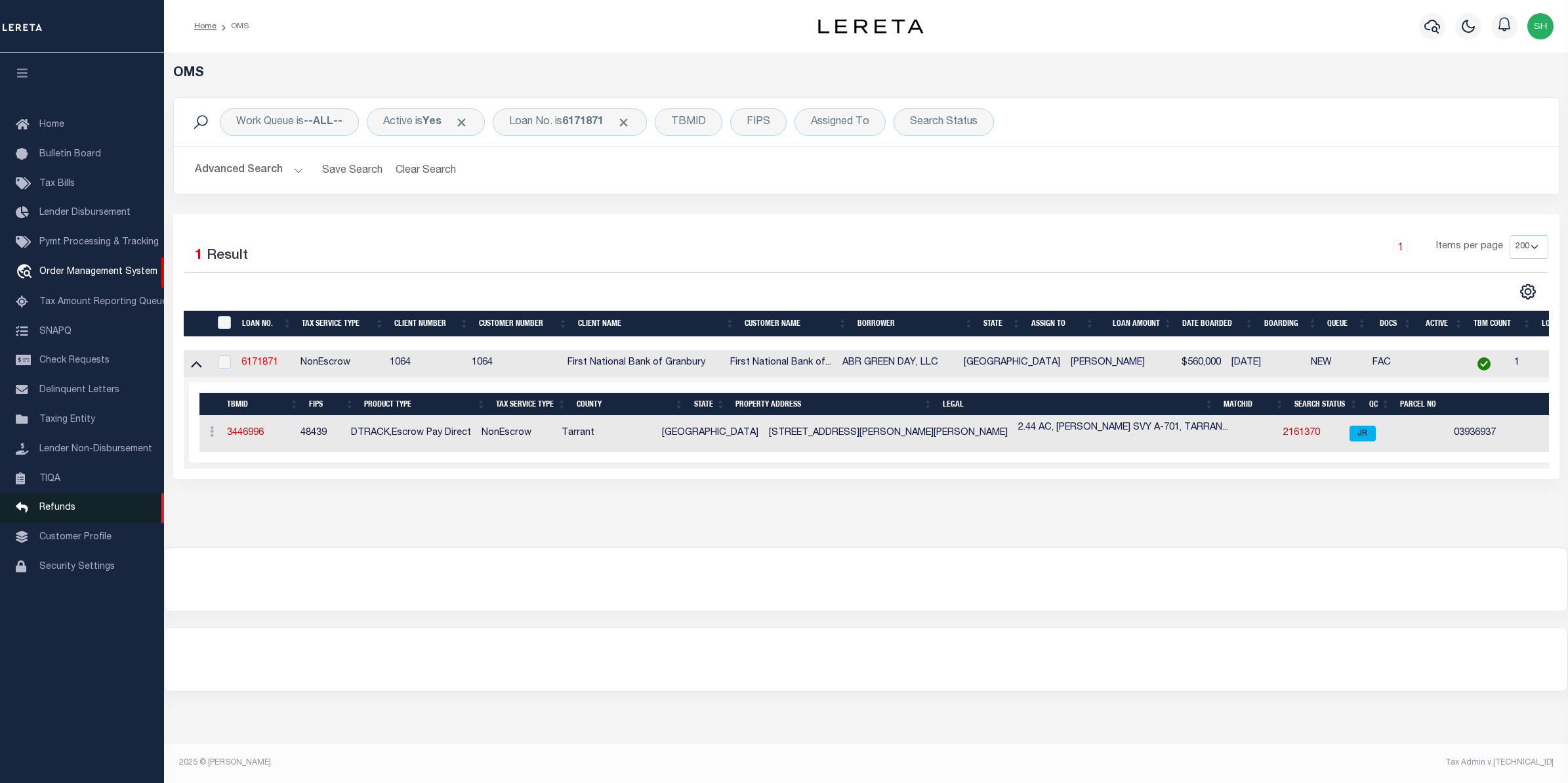
click at [53, 512] on span "Refunds" at bounding box center [57, 507] width 37 height 9
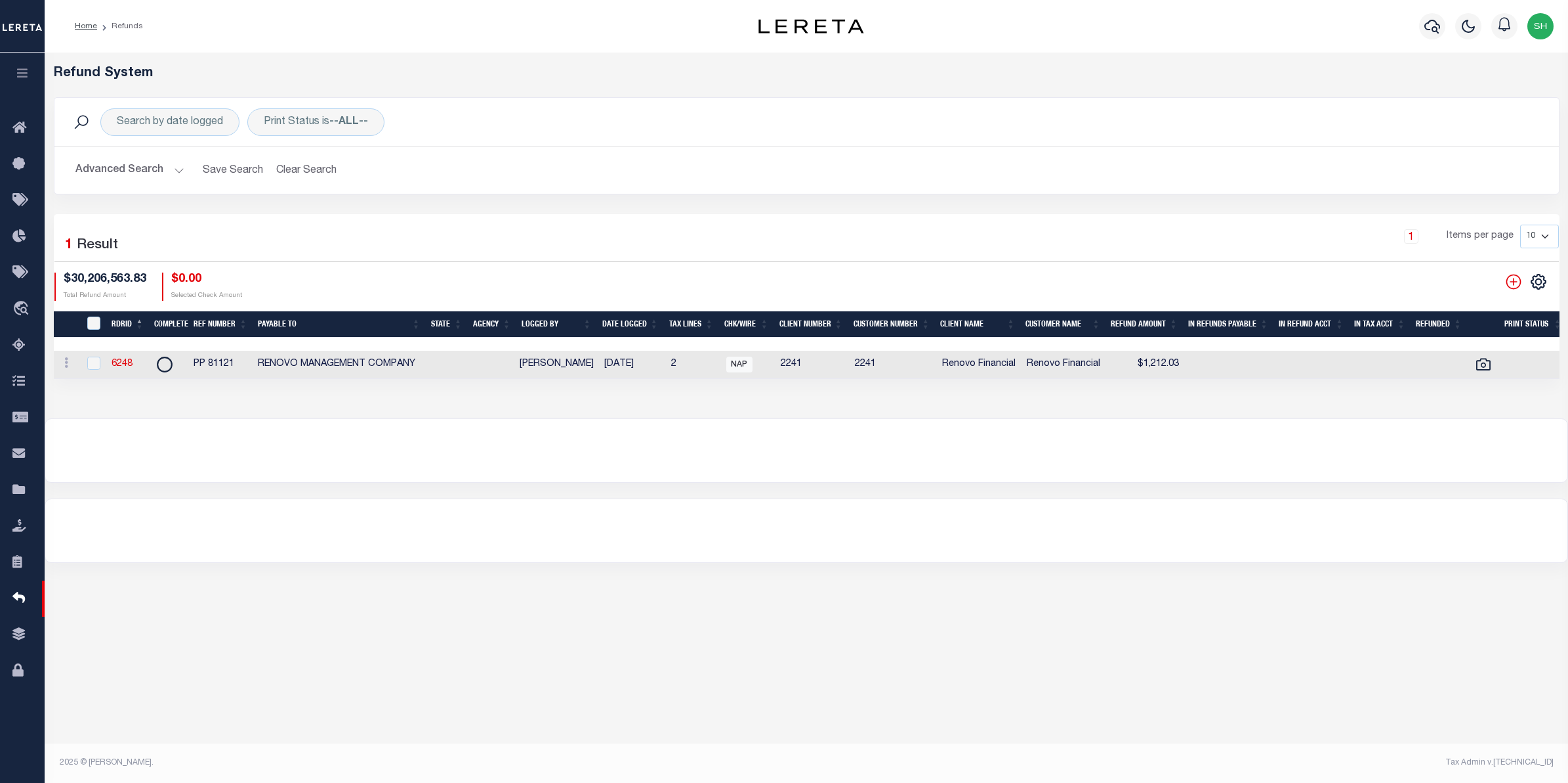
click at [120, 165] on button "Advanced Search" at bounding box center [129, 170] width 109 height 26
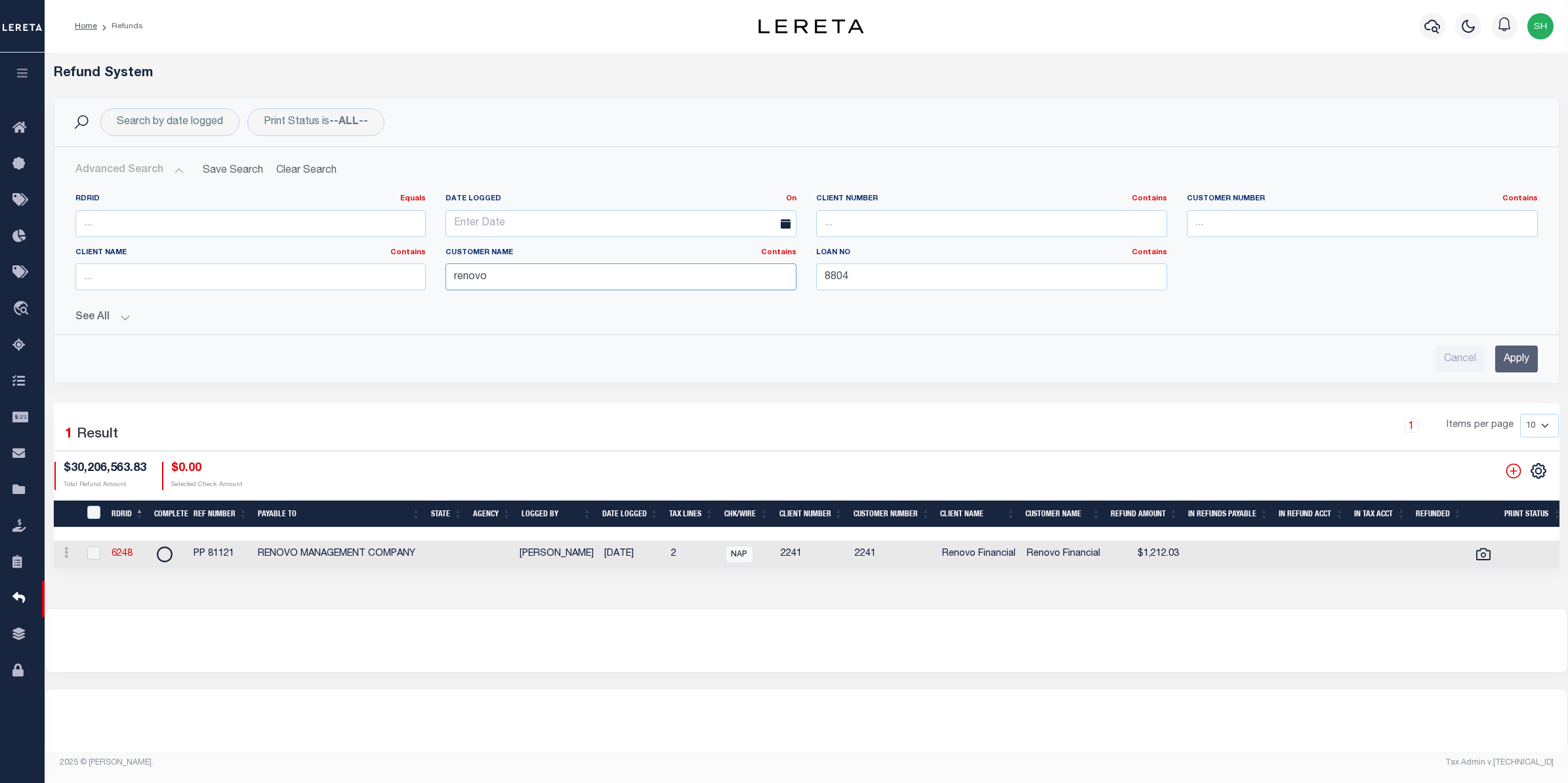
click at [658, 276] on input "renovo" at bounding box center [620, 276] width 351 height 27
drag, startPoint x: 658, startPoint y: 276, endPoint x: 287, endPoint y: 240, distance: 372.7
click at [287, 240] on div "RDRID Equals Equals Is Not Equal To Is Greater Than Is Less Than Date Logged On…" at bounding box center [806, 247] width 1482 height 107
type input "BMI"
drag, startPoint x: 886, startPoint y: 278, endPoint x: 812, endPoint y: 281, distance: 74.1
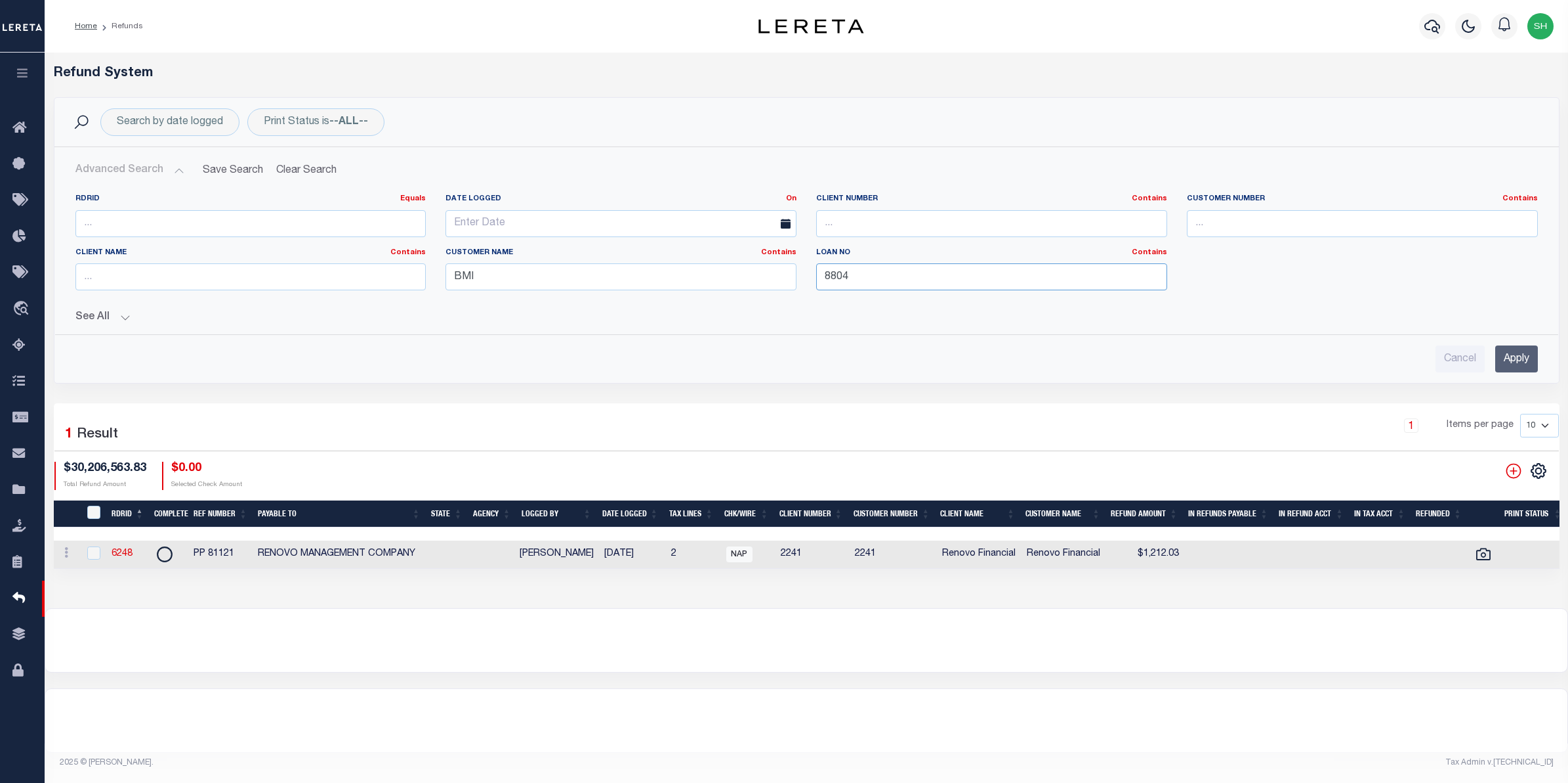
click at [812, 281] on div "Loan No Contains Contains Is 8804" at bounding box center [991, 274] width 371 height 53
type input "1682211"
click at [1500, 366] on input "Apply" at bounding box center [1517, 358] width 42 height 27
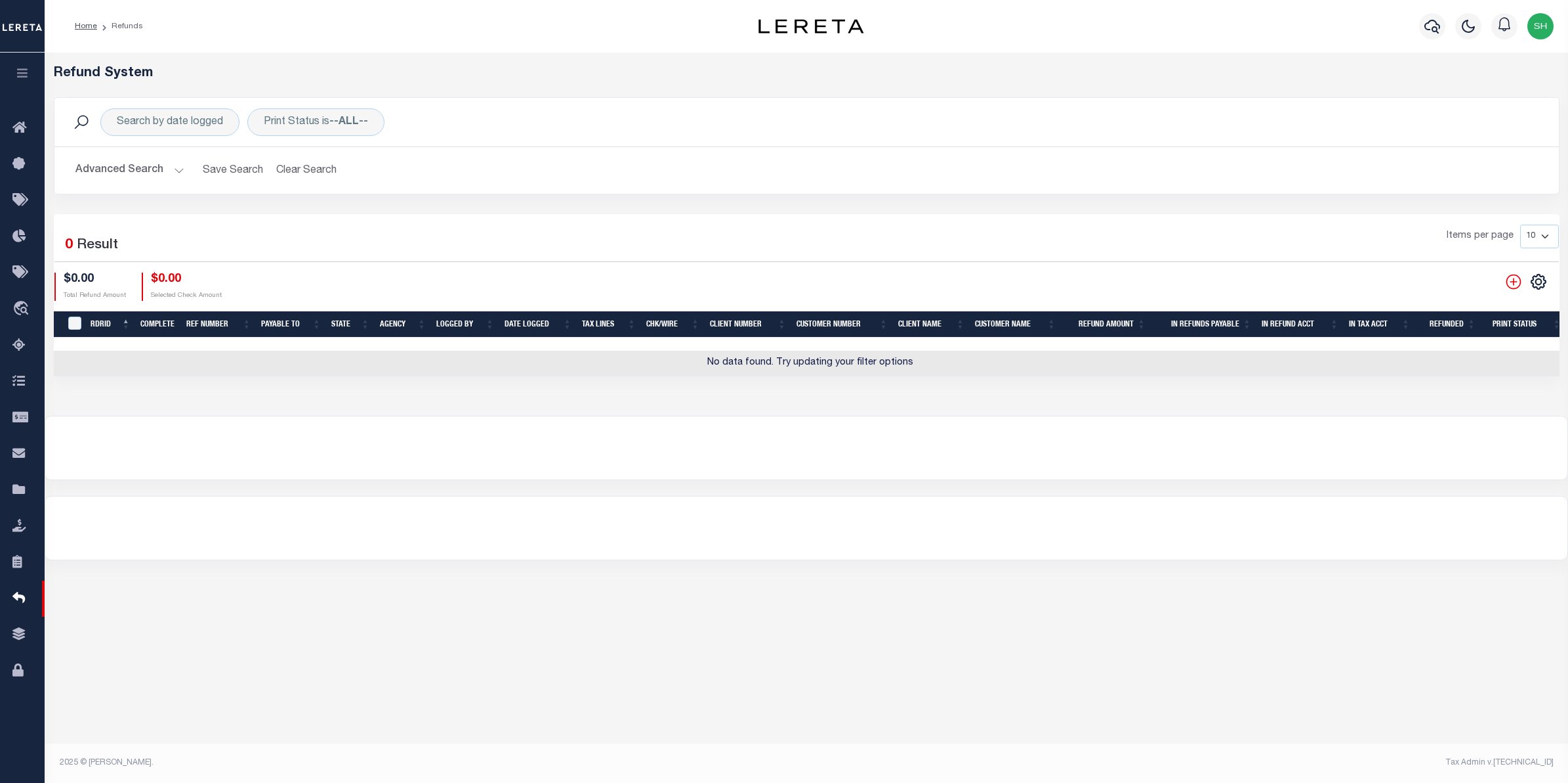
click at [99, 174] on button "Advanced Search" at bounding box center [129, 170] width 109 height 26
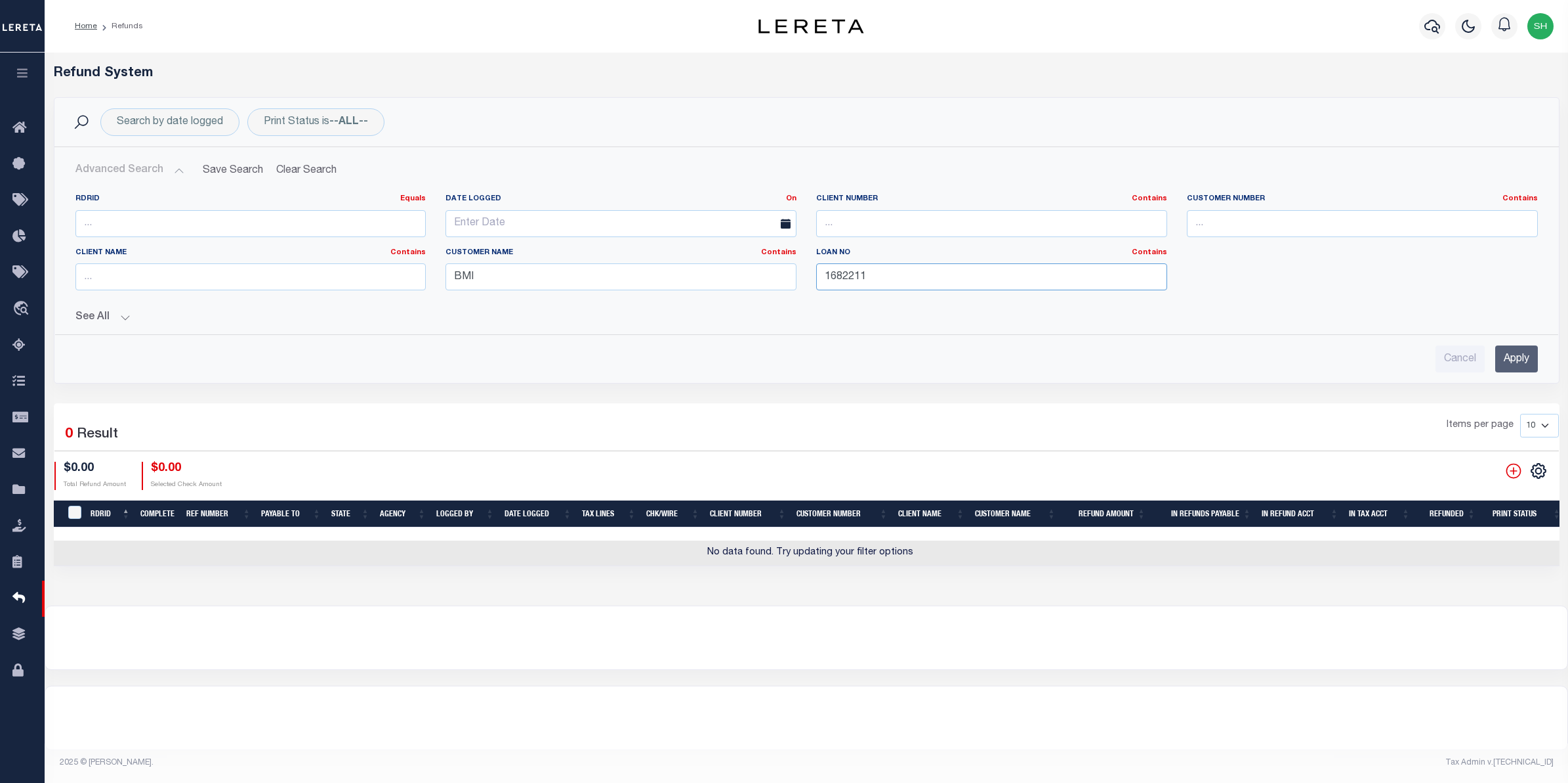
click at [901, 283] on input "1682211" at bounding box center [991, 276] width 351 height 27
drag, startPoint x: 956, startPoint y: 277, endPoint x: 804, endPoint y: 283, distance: 152.1
click at [804, 283] on div "RDRID Equals Equals Is Not Equal To Is Greater Than Is Less Than Date Logged On…" at bounding box center [806, 247] width 1482 height 107
click at [1517, 351] on input "Apply" at bounding box center [1517, 358] width 42 height 27
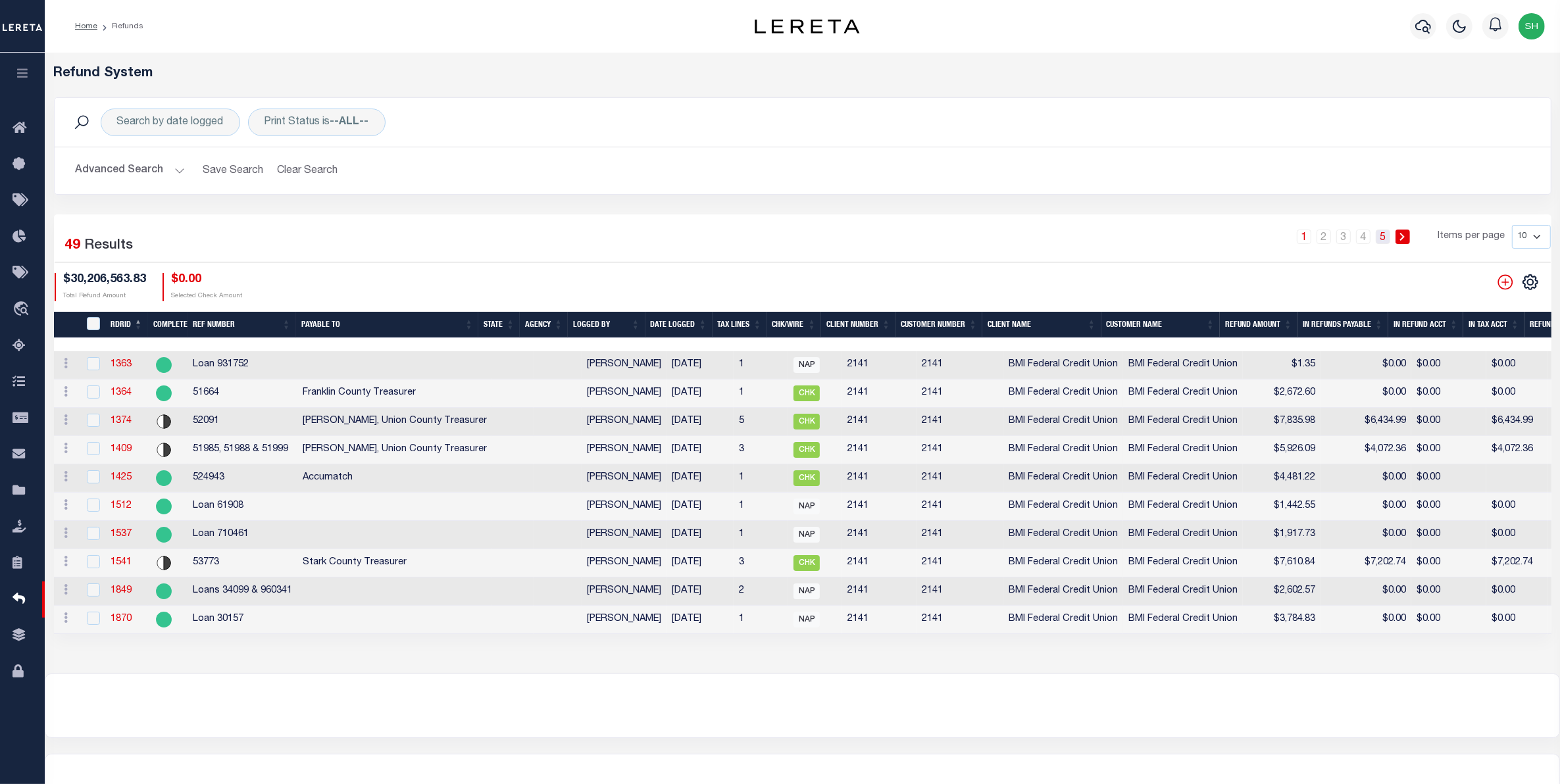
click at [1386, 238] on link "5" at bounding box center [1383, 237] width 15 height 15
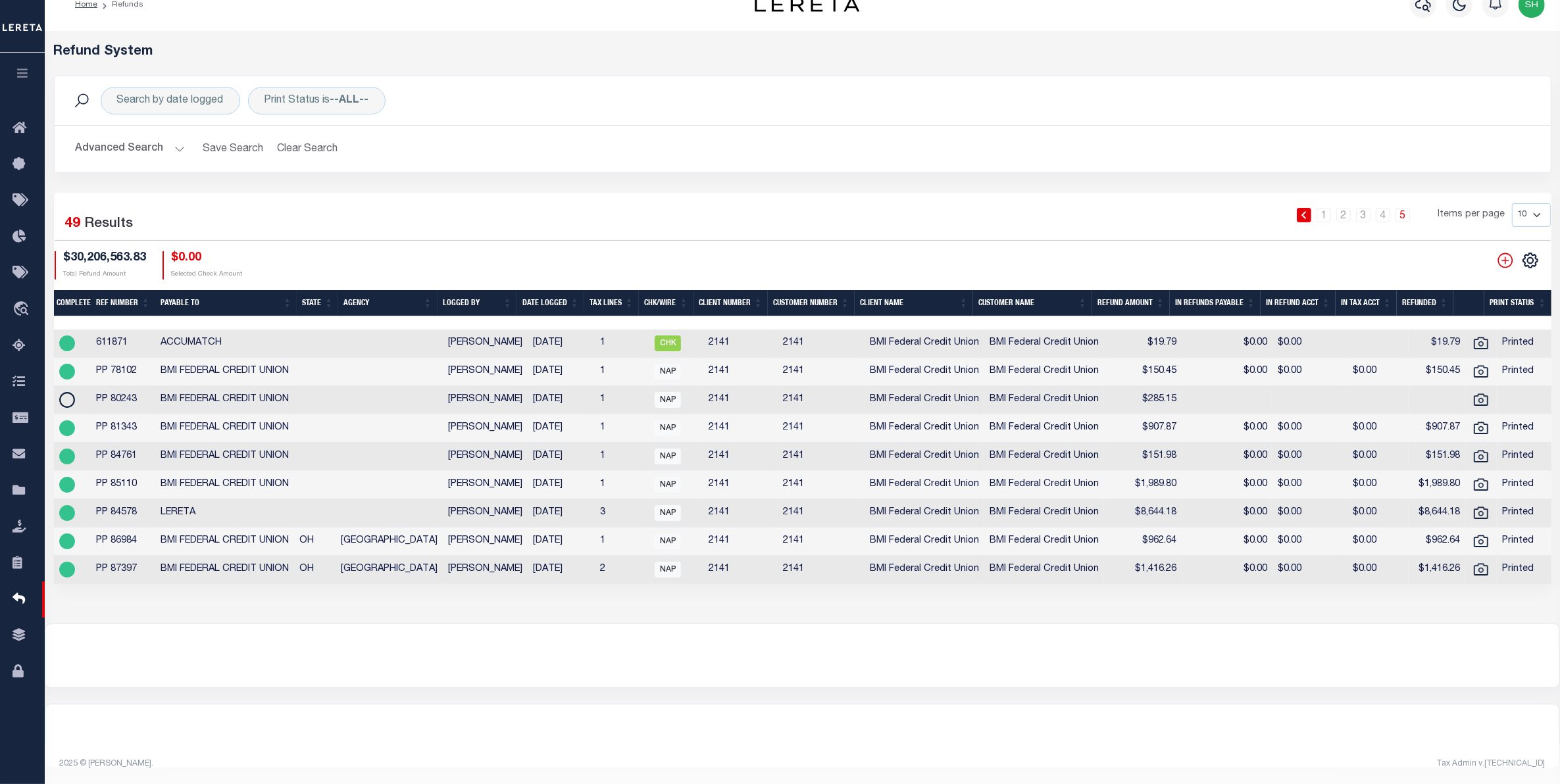
scroll to position [41, 0]
